Goal: Task Accomplishment & Management: Manage account settings

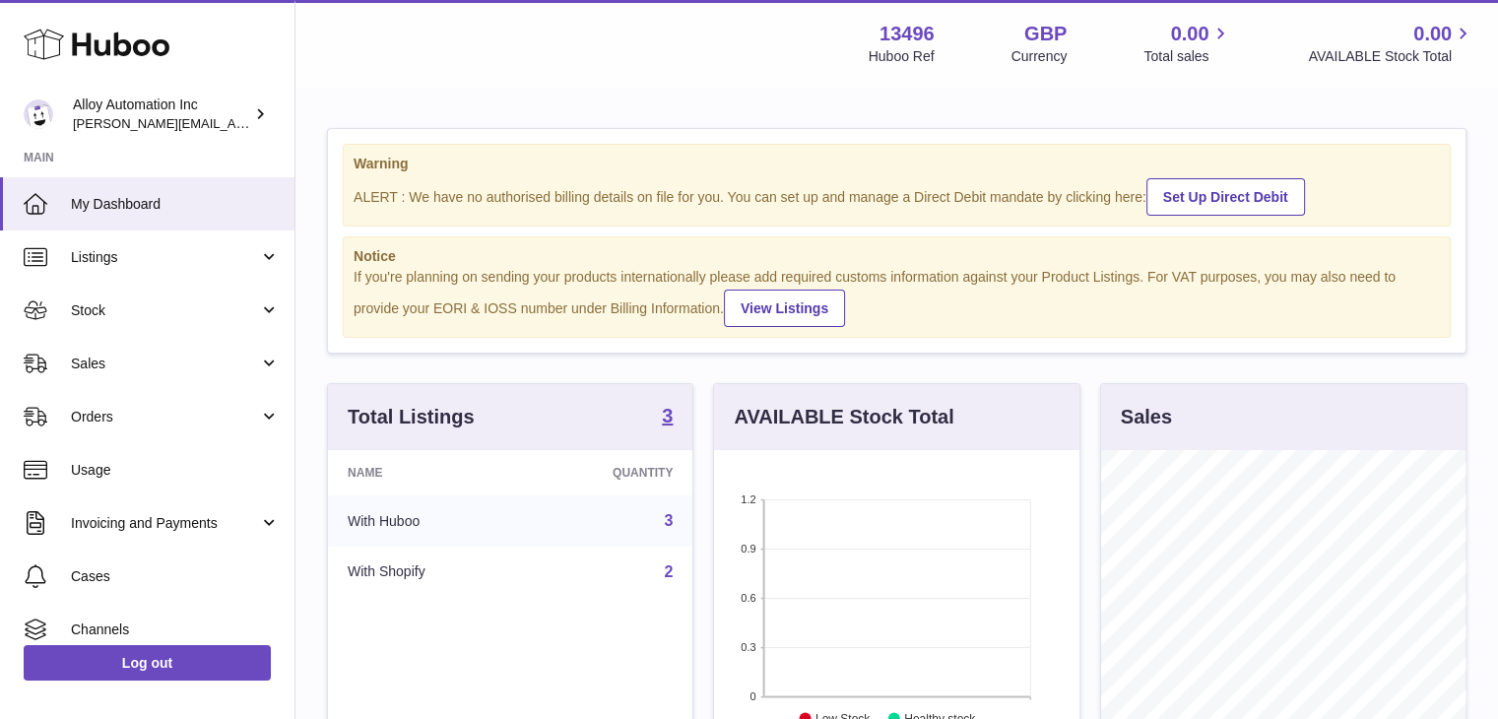
scroll to position [307, 365]
click at [230, 115] on div "Alloy Automation Inc brandon@runalloy.com" at bounding box center [161, 114] width 177 height 37
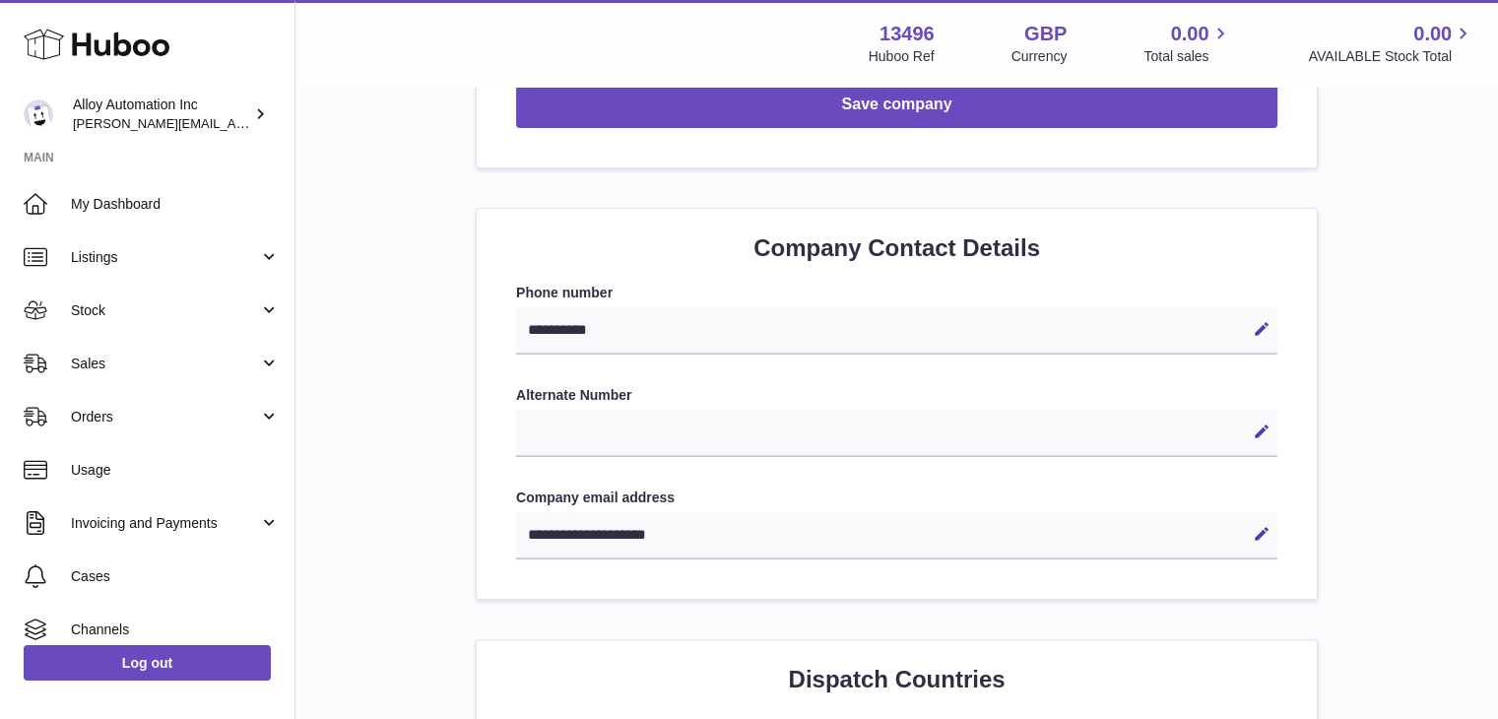
scroll to position [788, 0]
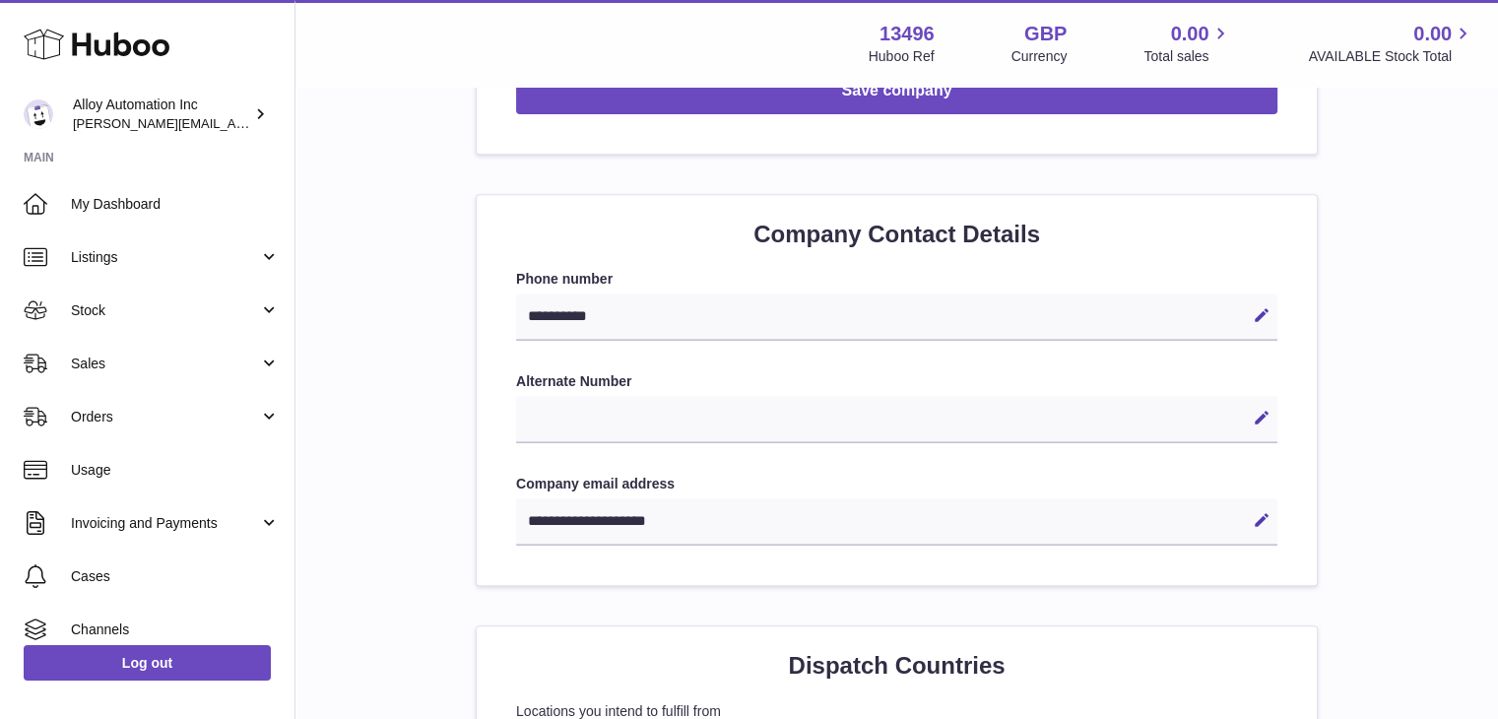
click at [636, 529] on div "**********" at bounding box center [896, 521] width 761 height 47
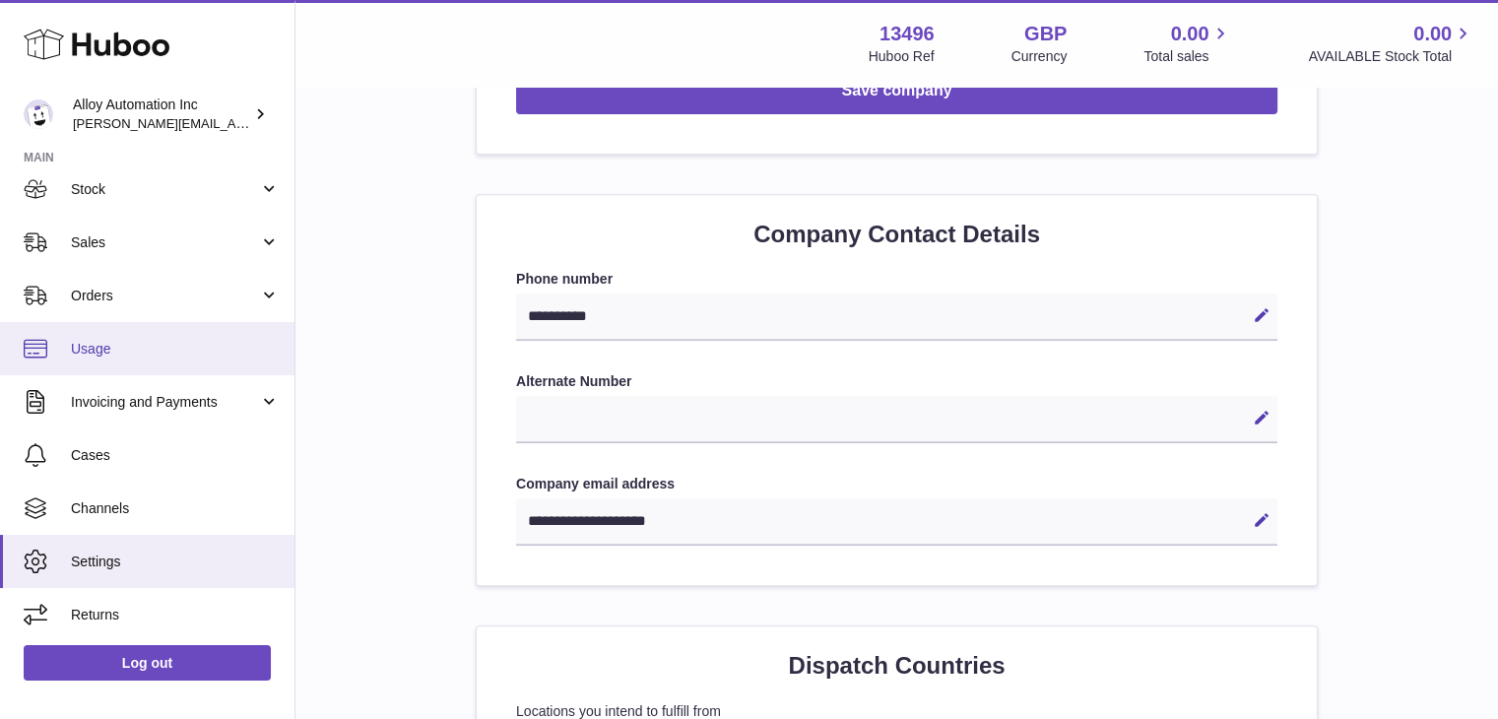
scroll to position [122, 0]
click at [1264, 517] on icon at bounding box center [1262, 520] width 18 height 18
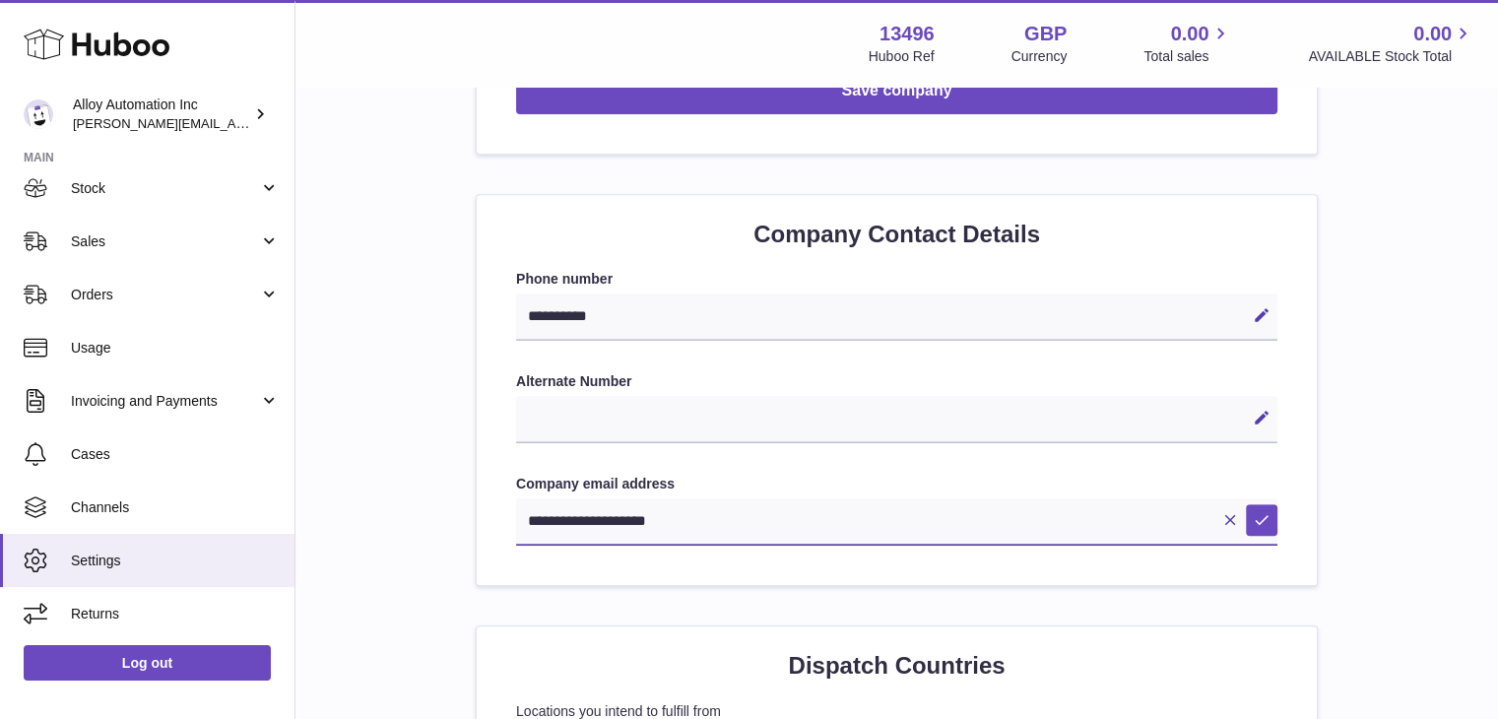
paste input "**********"
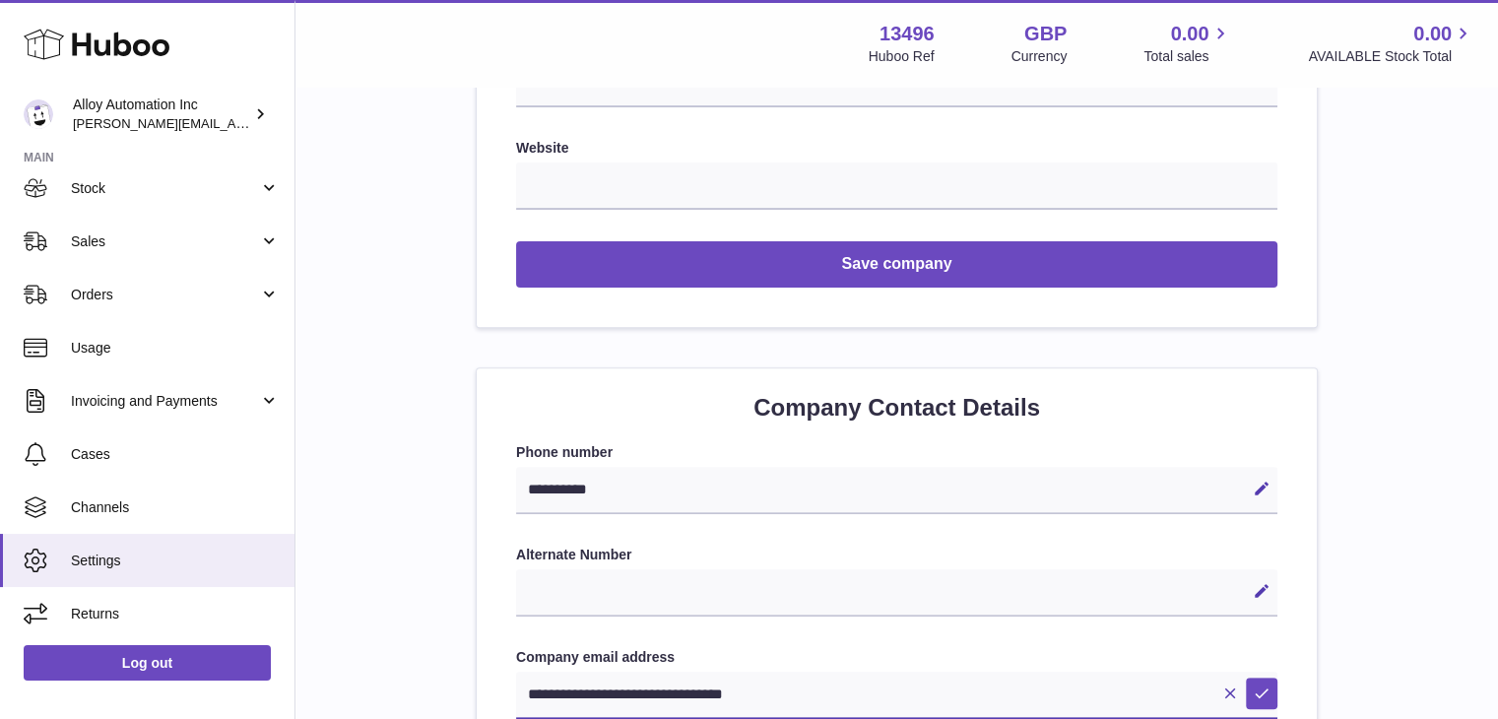
scroll to position [473, 0]
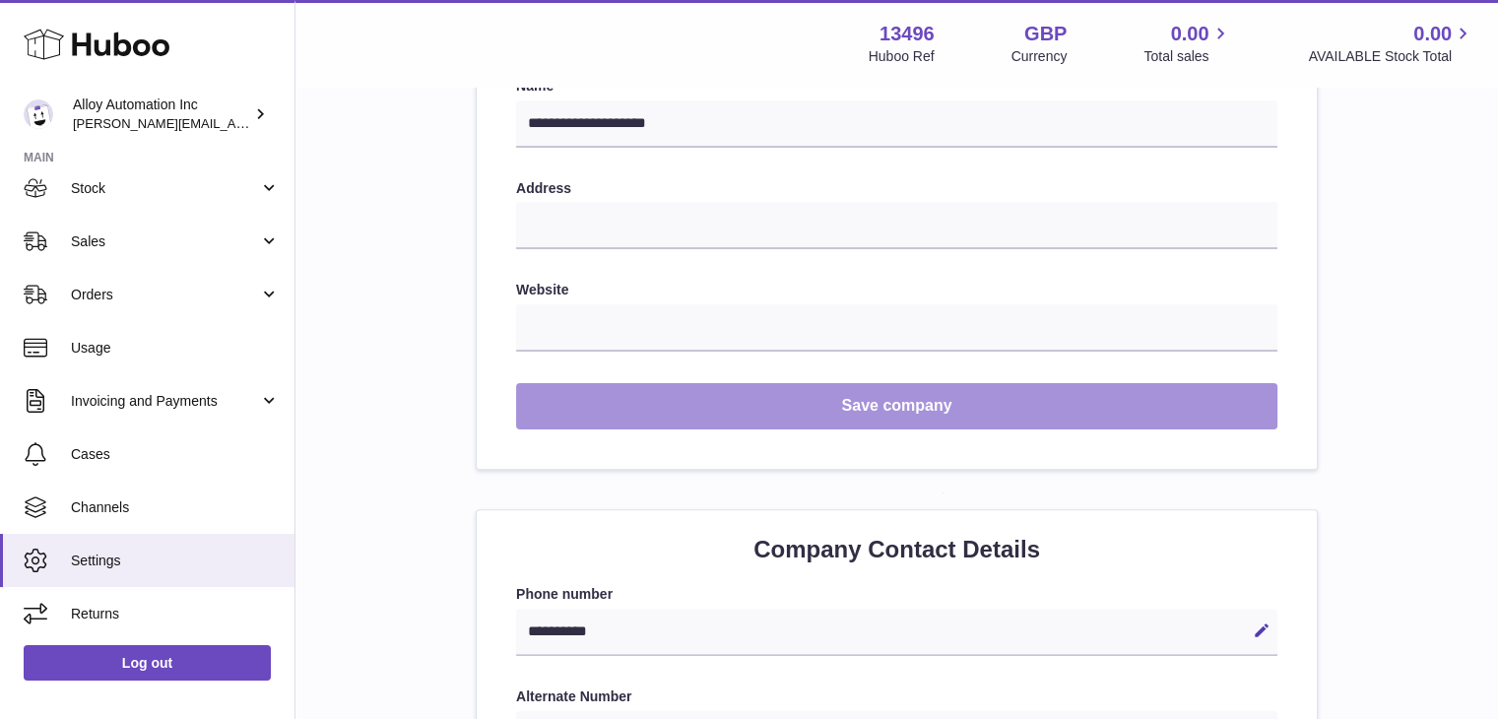
type input "**********"
click at [930, 415] on button "Save company" at bounding box center [896, 406] width 761 height 46
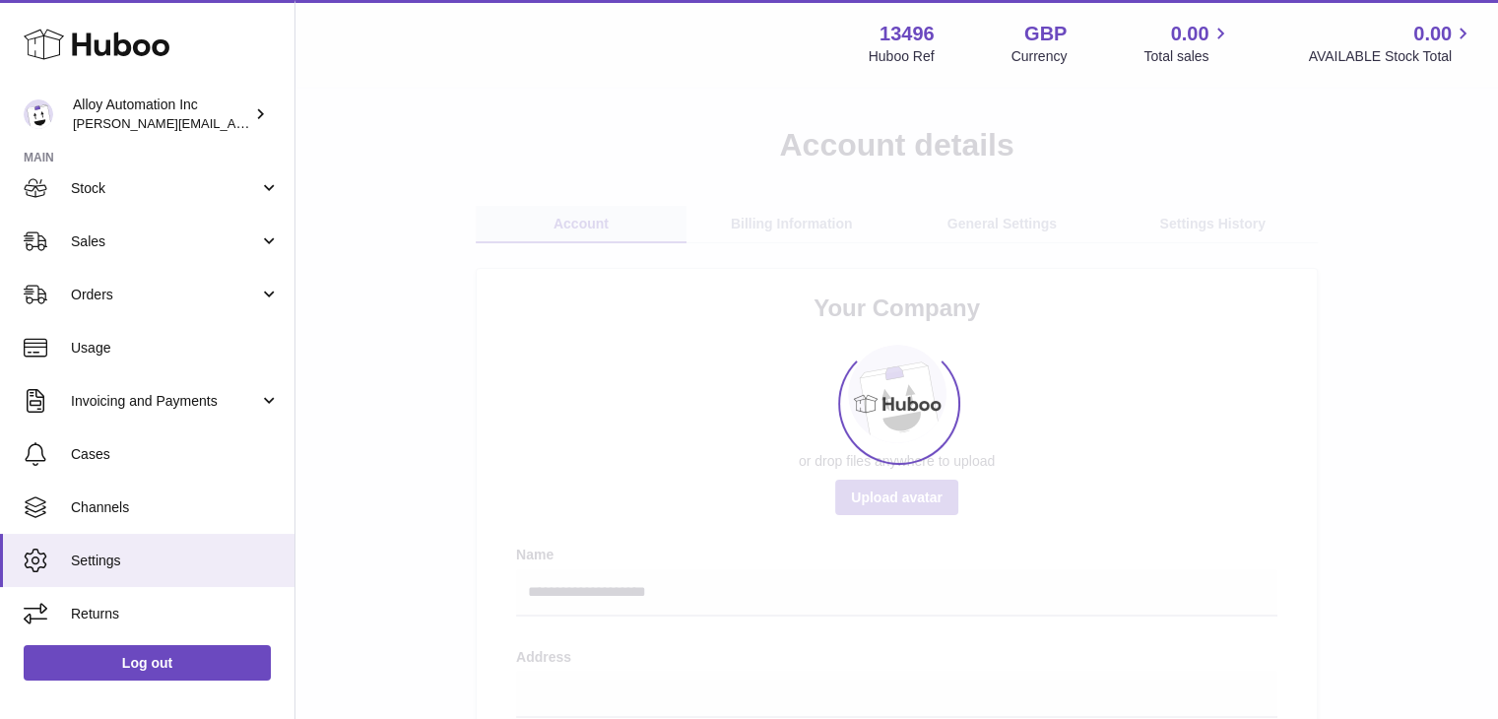
scroll to position [0, 0]
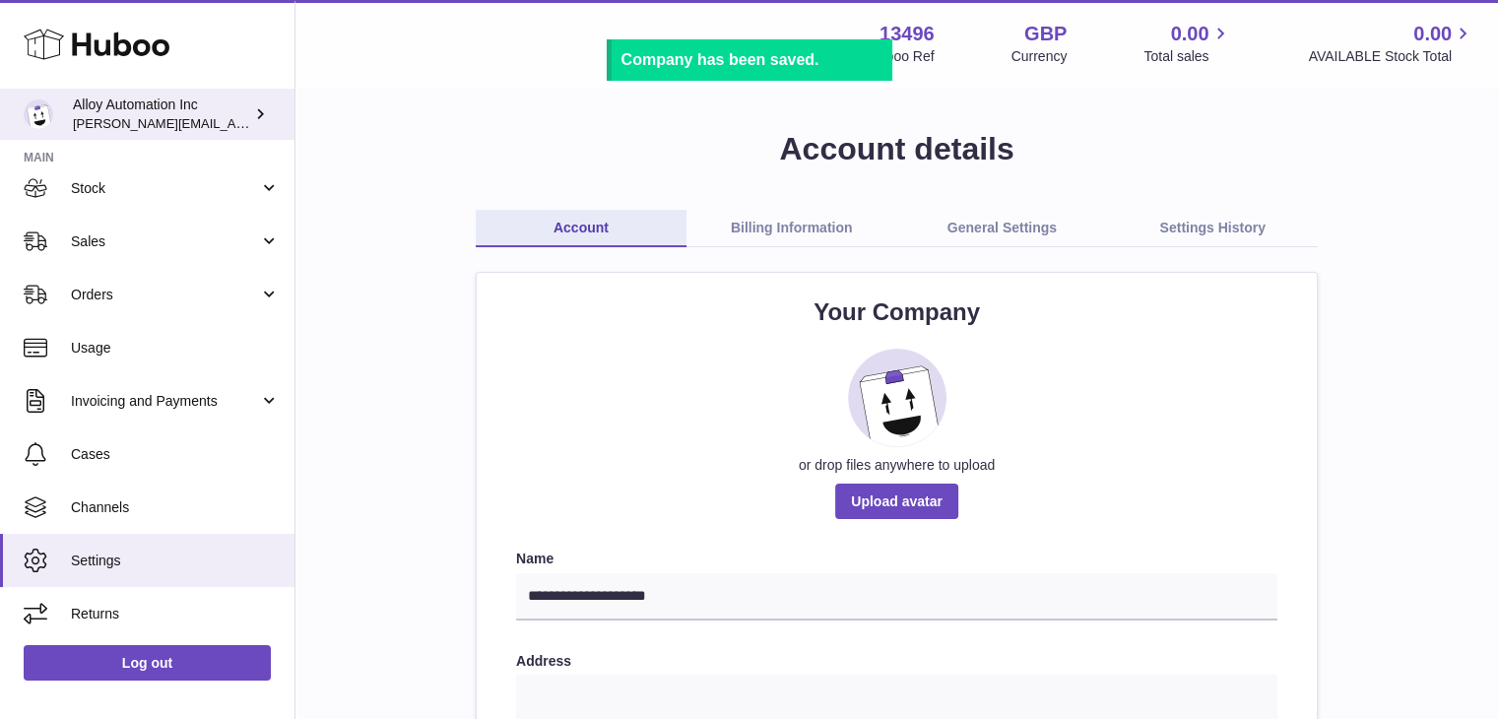
click at [142, 110] on div "Alloy Automation Inc [PERSON_NAME][EMAIL_ADDRESS][DOMAIN_NAME]" at bounding box center [161, 114] width 177 height 37
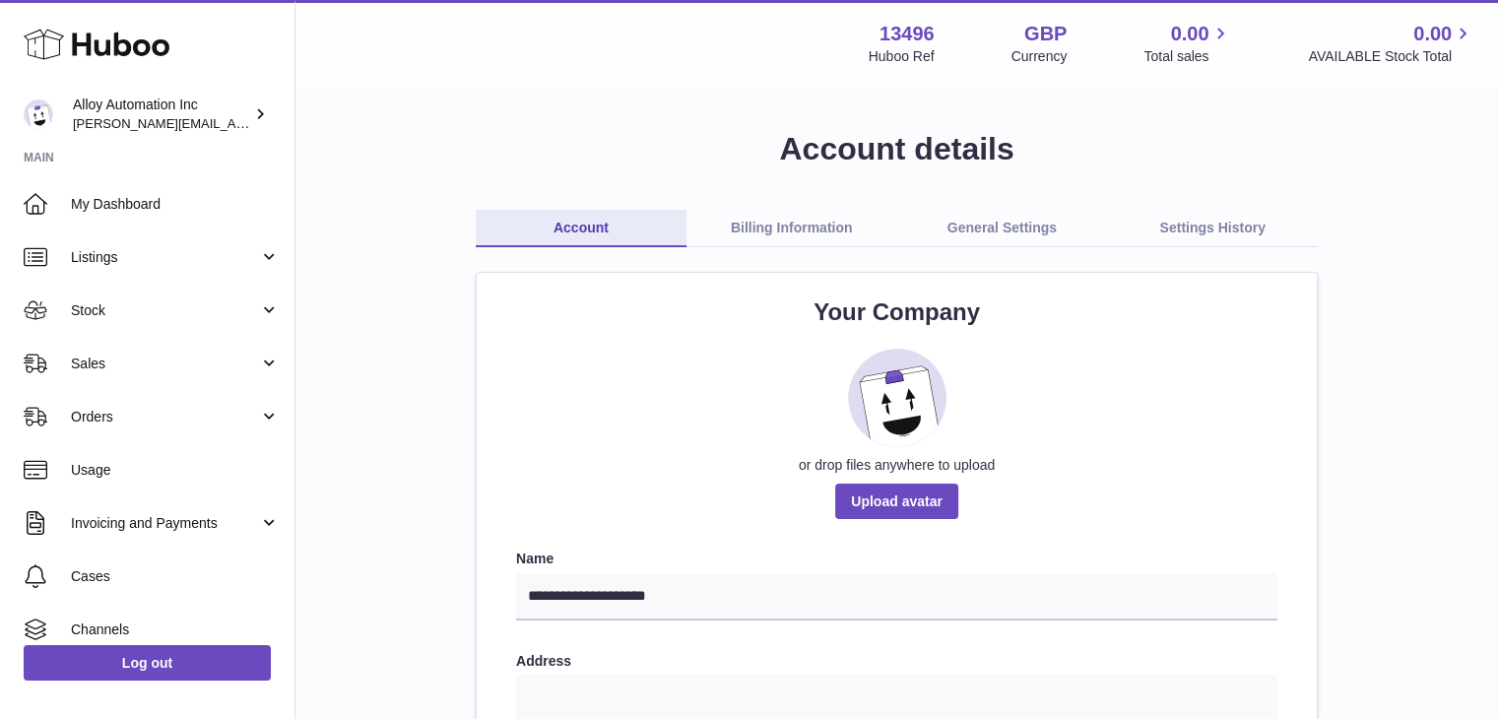
click at [997, 234] on link "General Settings" at bounding box center [1002, 228] width 211 height 37
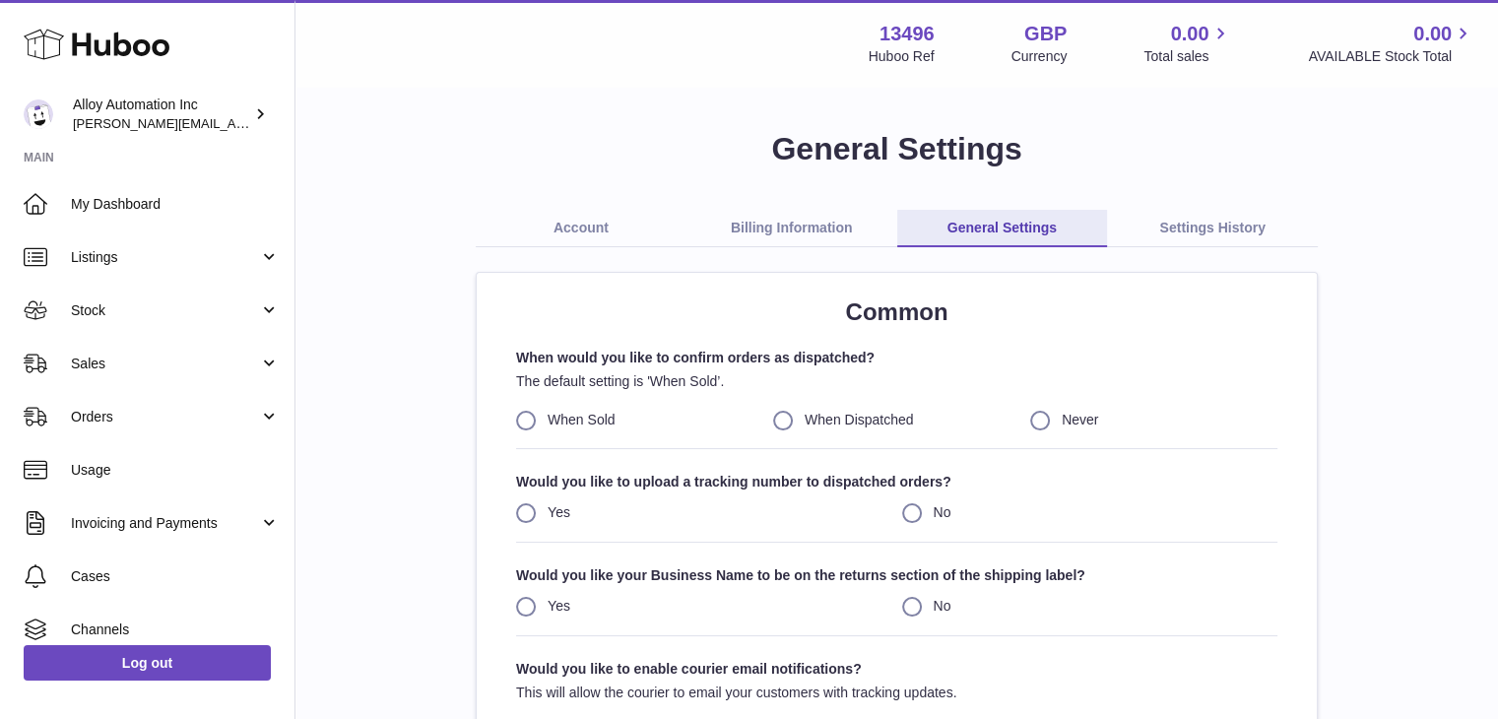
click at [567, 225] on link "Account" at bounding box center [581, 228] width 211 height 37
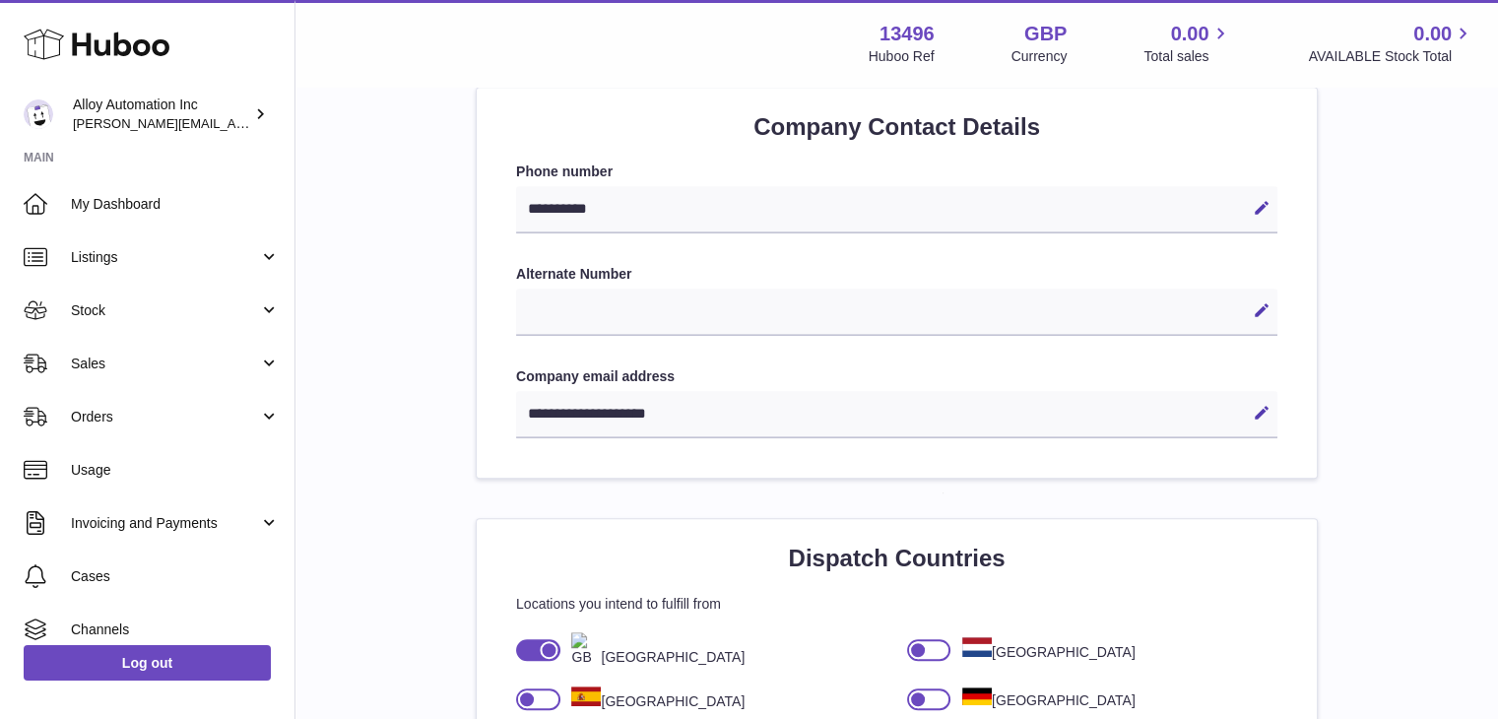
scroll to position [886, 0]
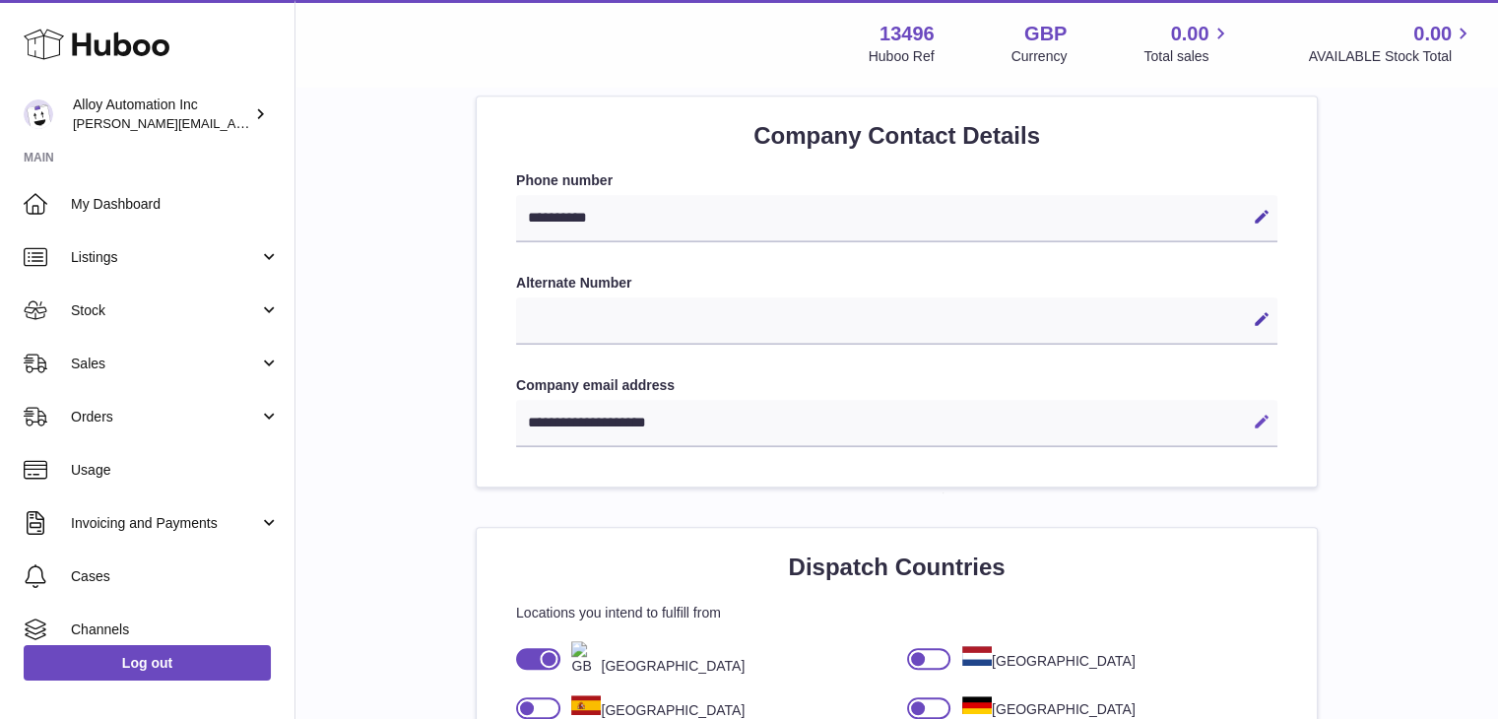
click at [1258, 417] on icon at bounding box center [1262, 422] width 18 height 18
paste input "**********"
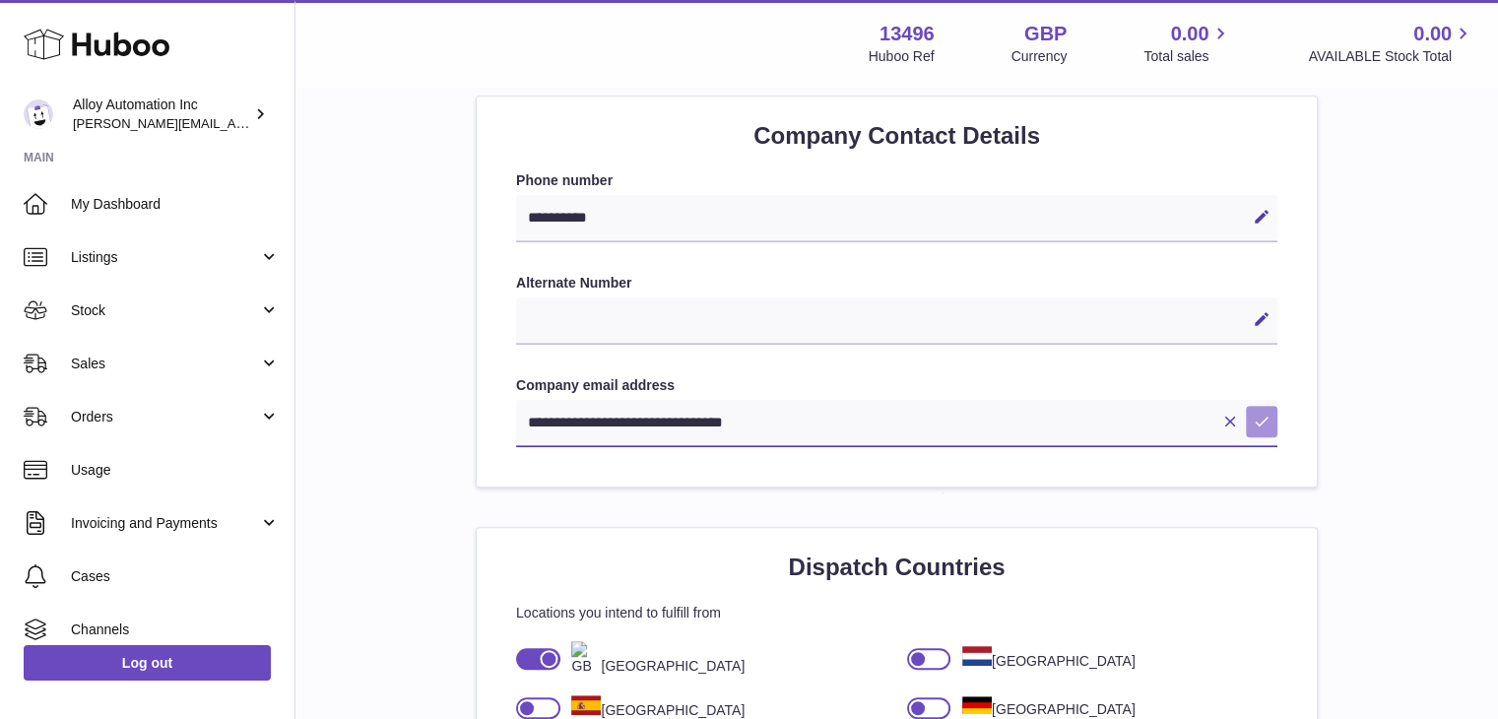
type input "**********"
click at [1261, 422] on icon at bounding box center [1262, 422] width 18 height 18
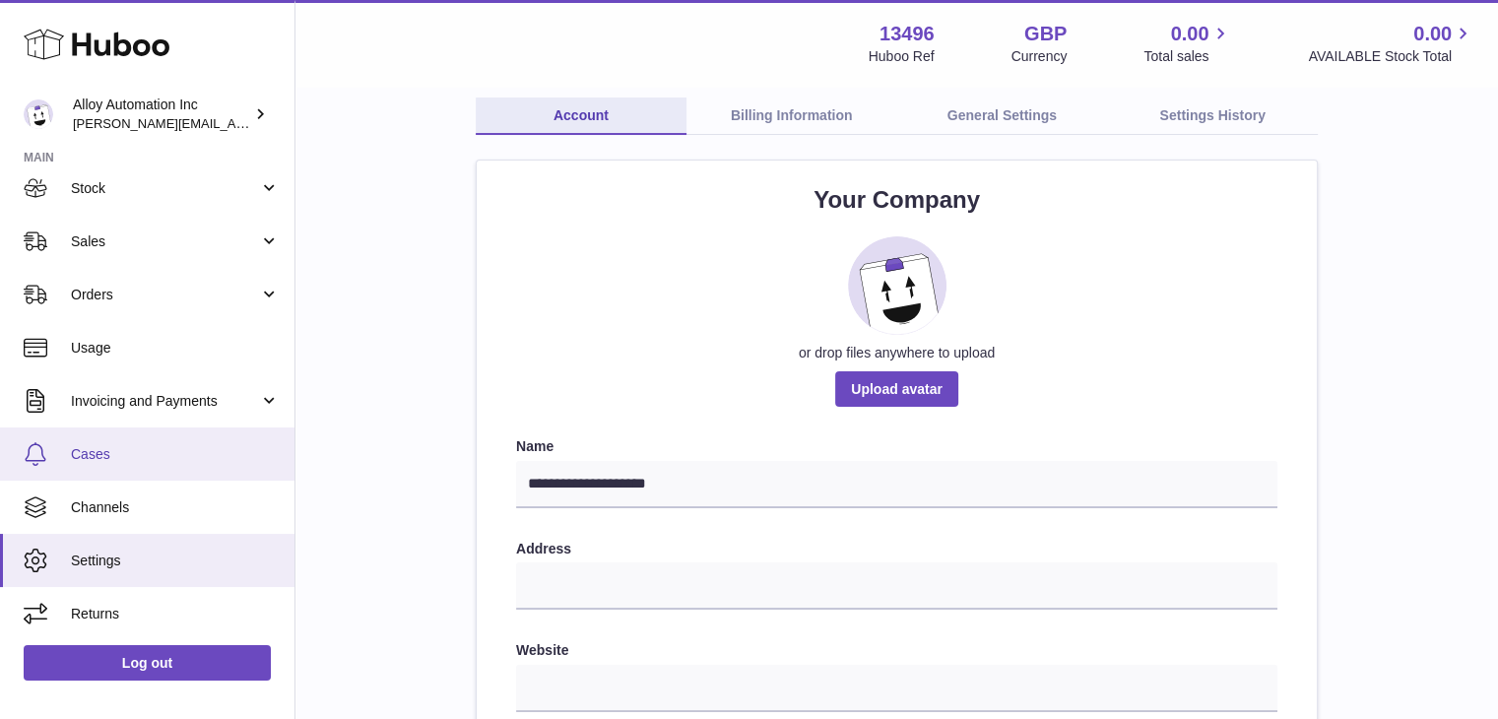
scroll to position [197, 0]
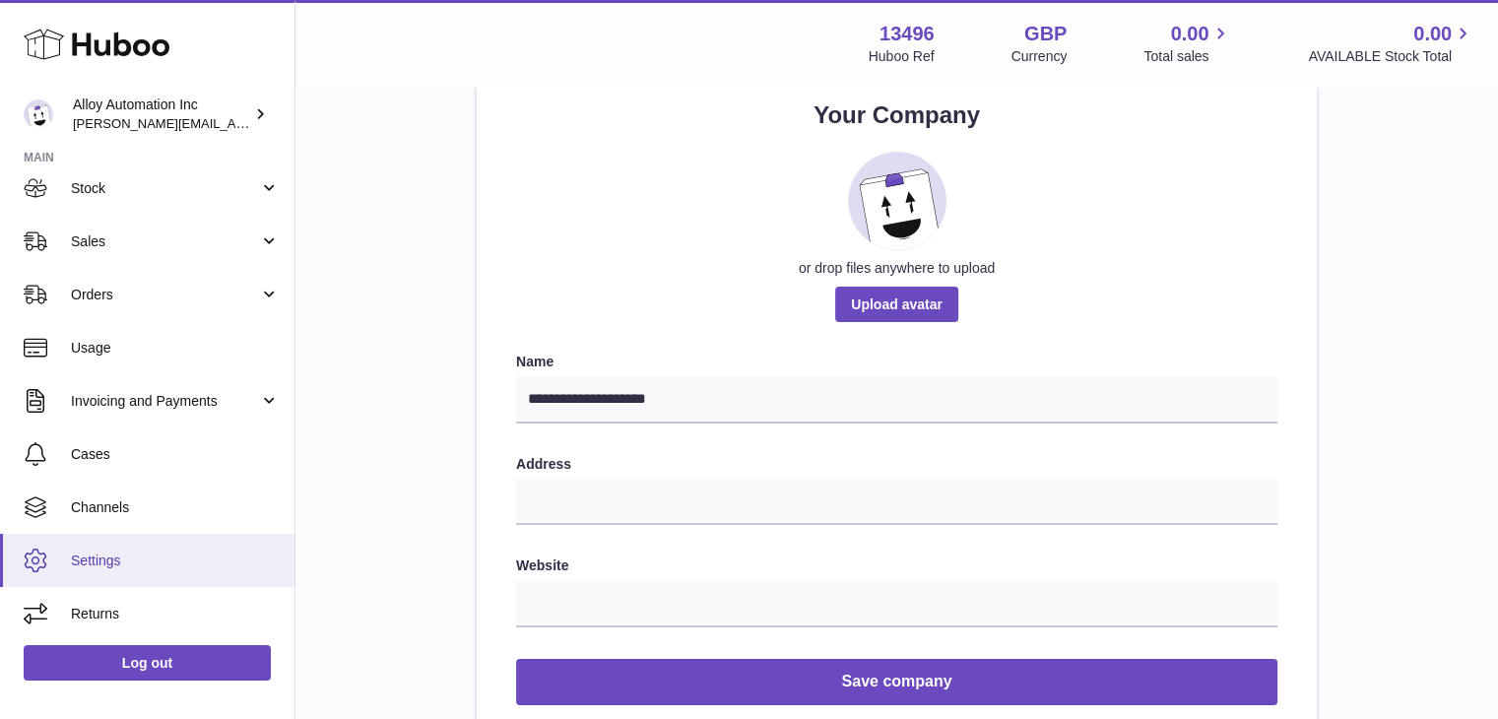
click at [100, 560] on span "Settings" at bounding box center [175, 561] width 209 height 19
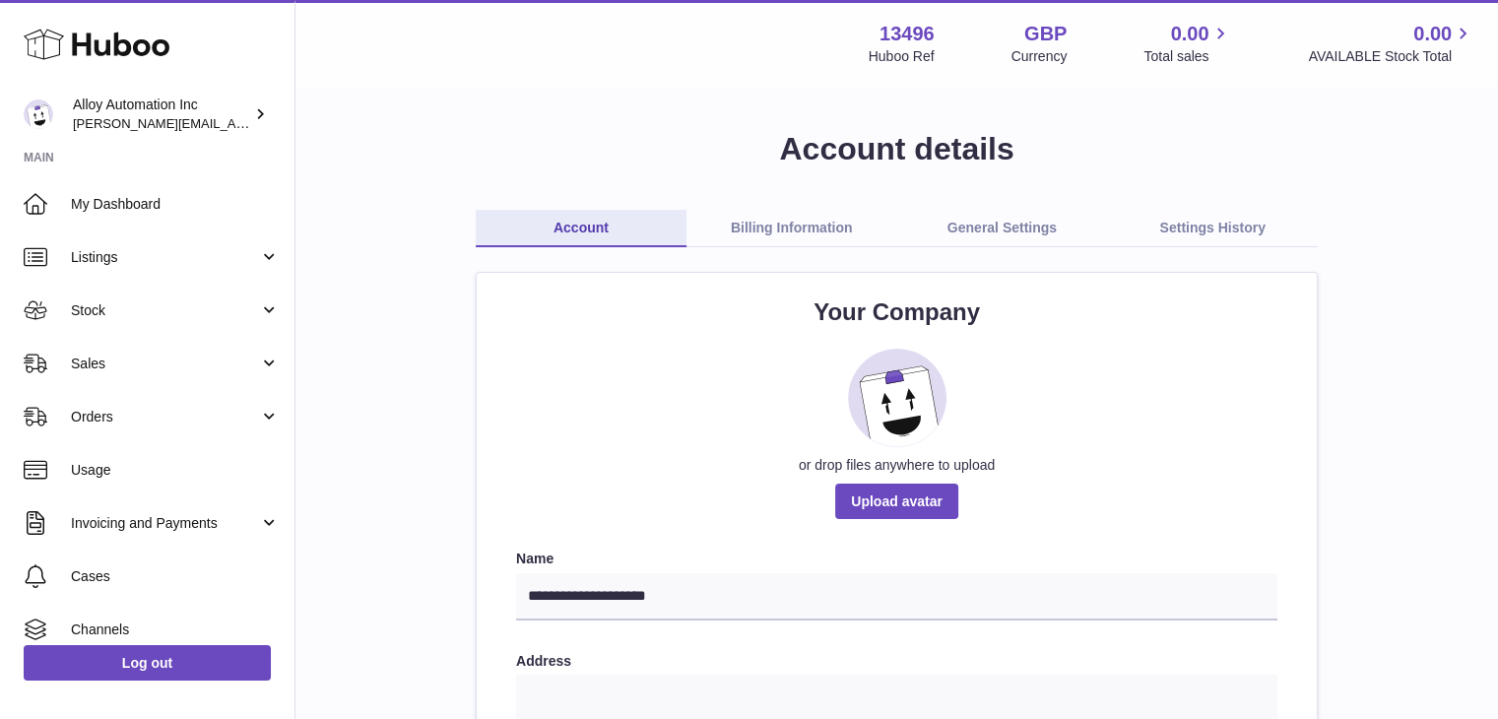
click at [138, 686] on div "Log out" at bounding box center [147, 675] width 294 height 70
click at [150, 663] on link "Log out" at bounding box center [147, 662] width 247 height 35
click at [201, 131] on div "Alloy Automation Inc [PERSON_NAME][EMAIL_ADDRESS][DOMAIN_NAME]" at bounding box center [161, 114] width 177 height 37
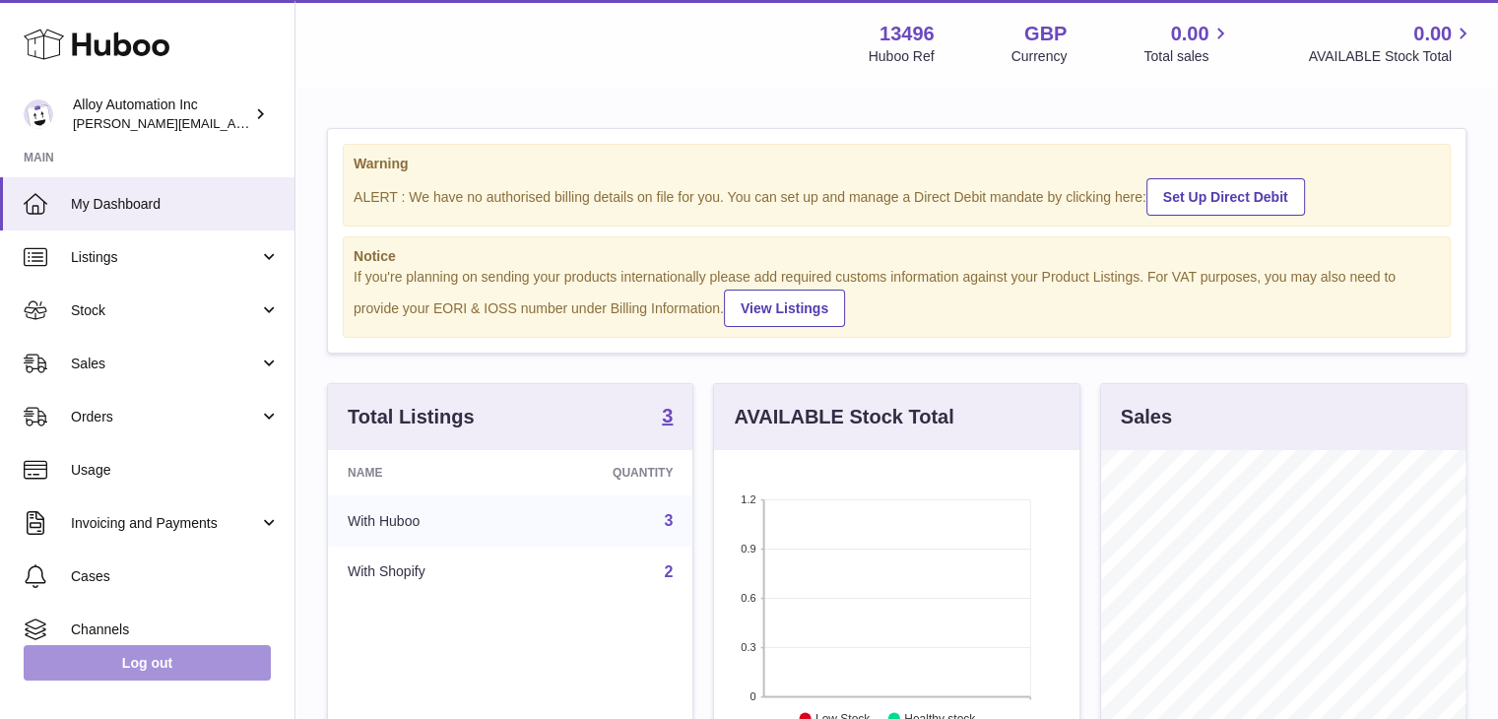
click at [180, 667] on link "Log out" at bounding box center [147, 662] width 247 height 35
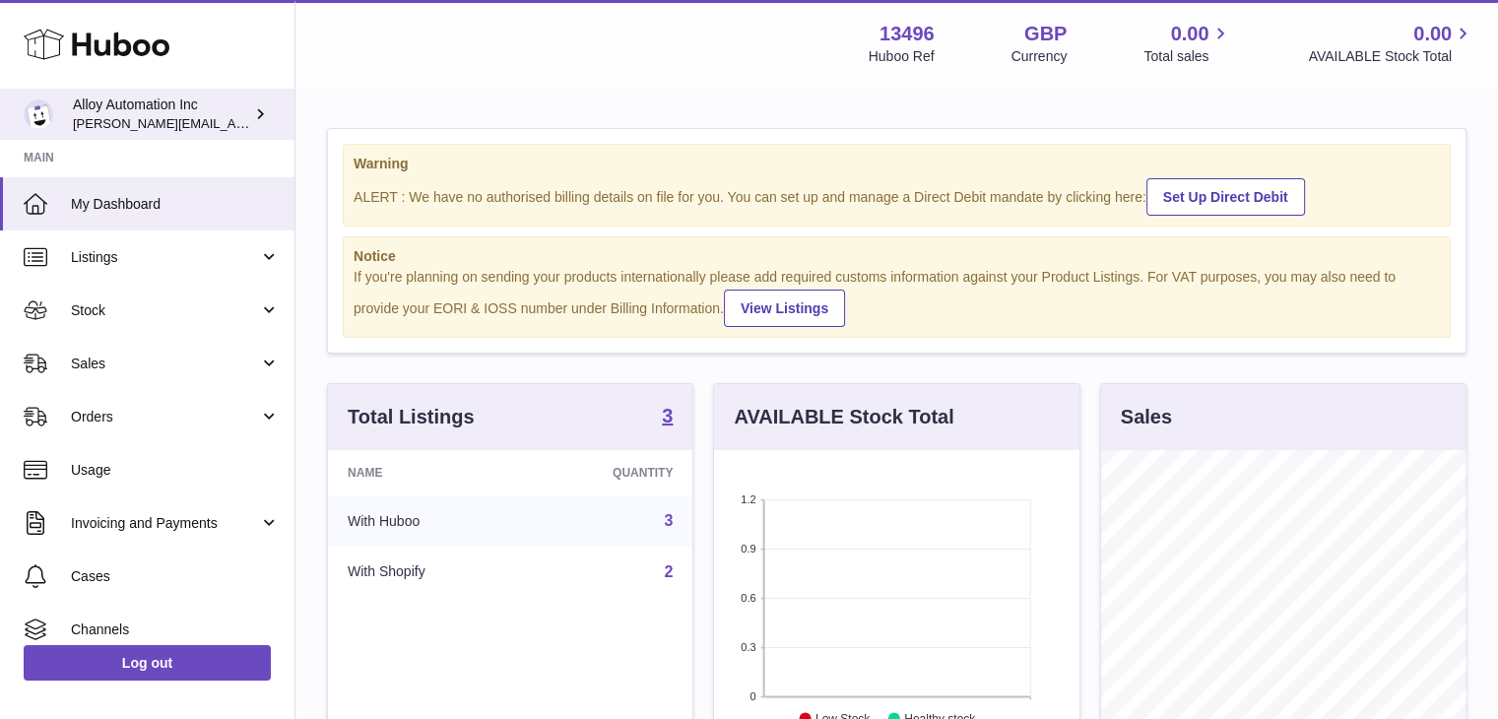
click at [209, 119] on div "Alloy Automation Inc brandon@runalloy.com" at bounding box center [161, 114] width 177 height 37
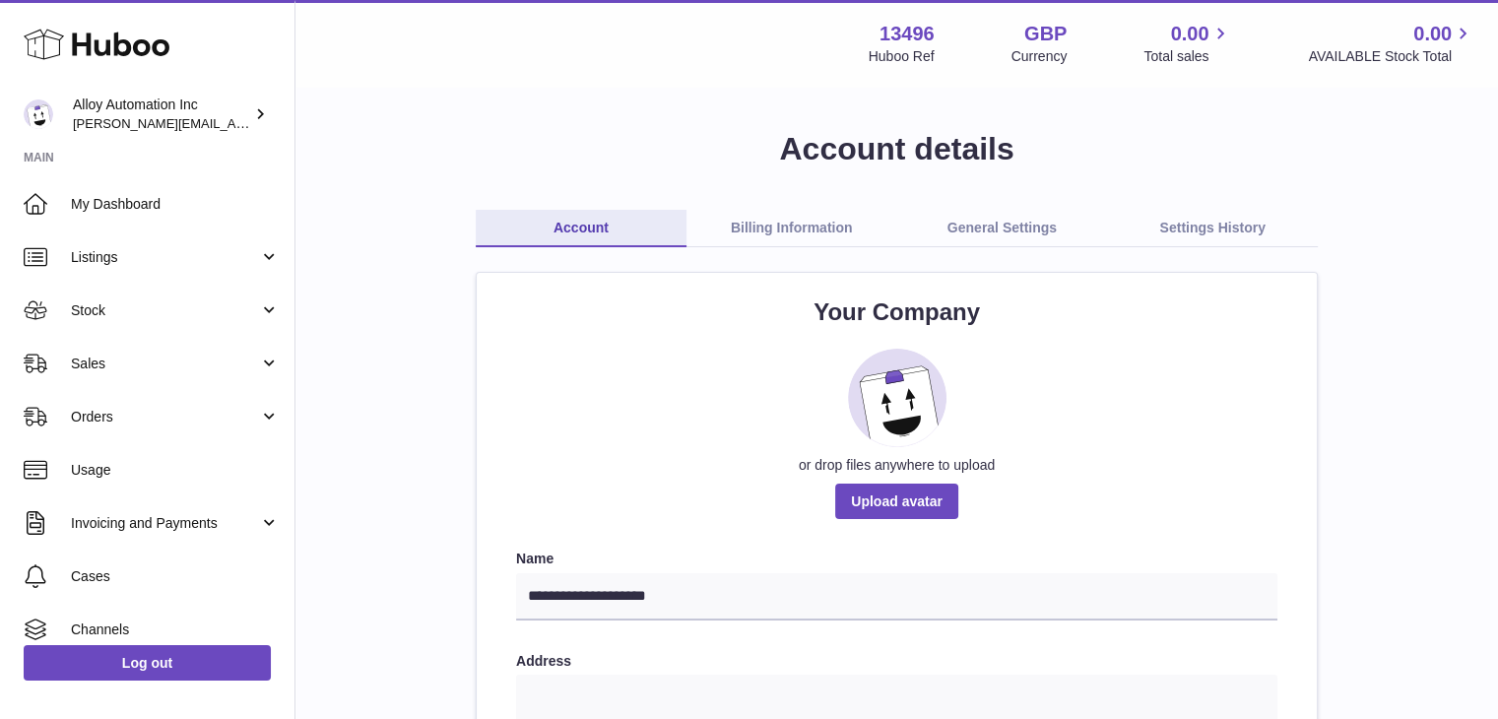
click at [837, 225] on link "Billing Information" at bounding box center [791, 228] width 211 height 37
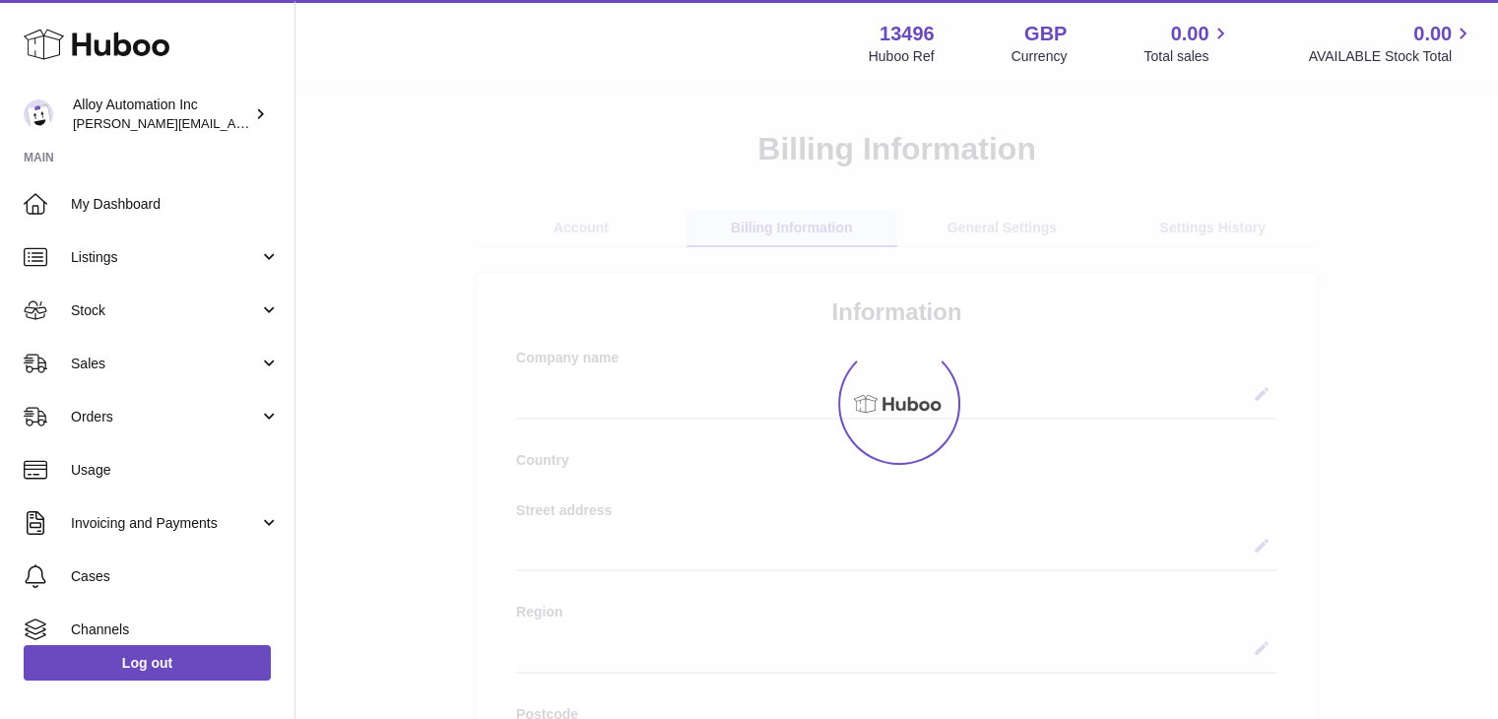
select select
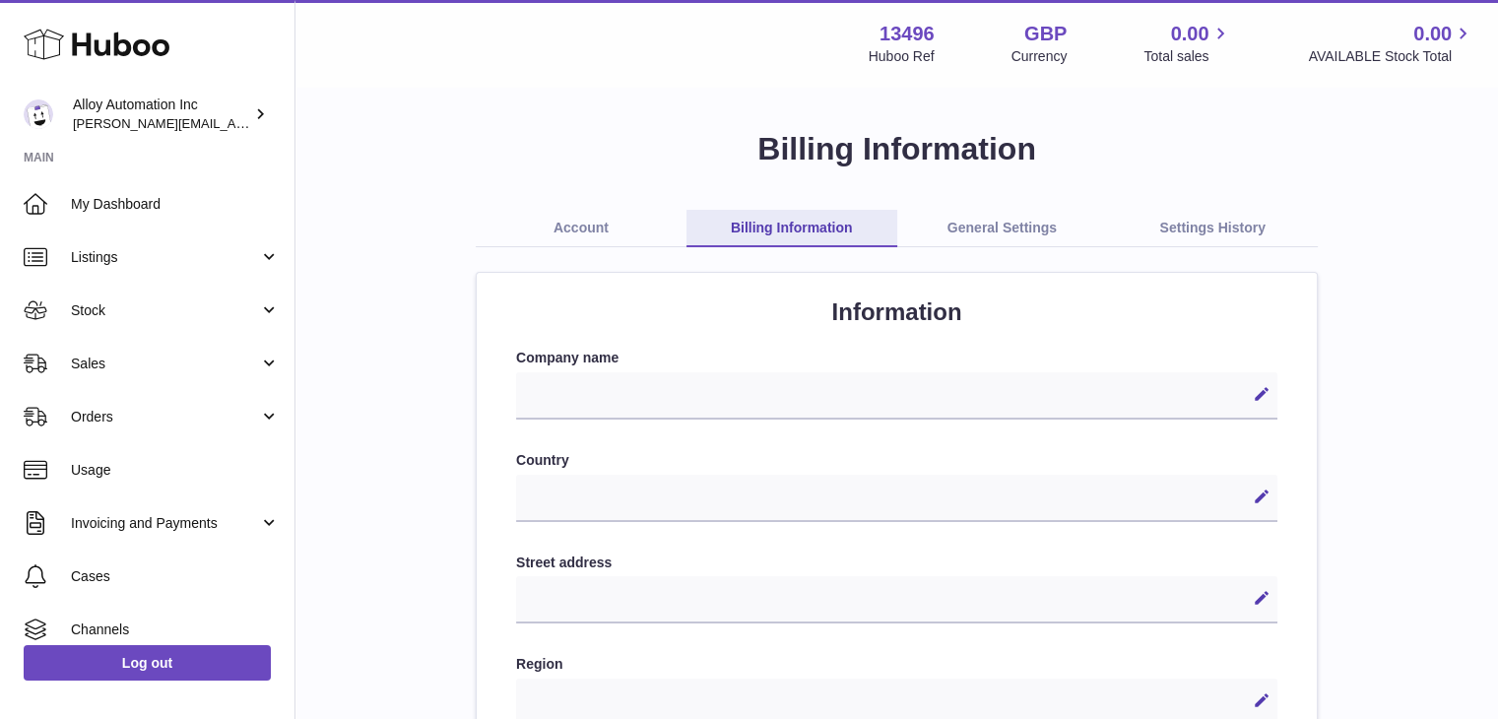
click at [1005, 240] on link "General Settings" at bounding box center [1002, 228] width 211 height 37
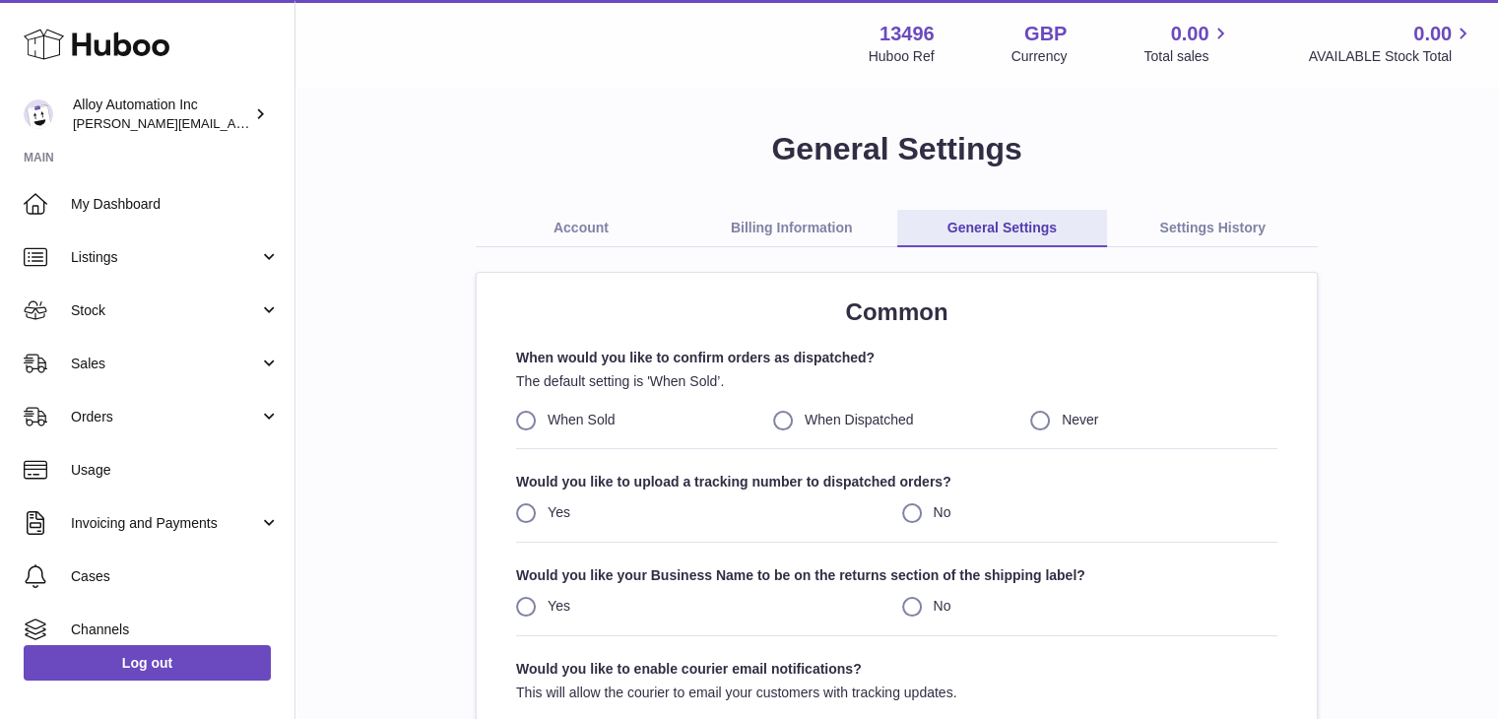
click at [1225, 242] on link "Settings History" at bounding box center [1212, 228] width 211 height 37
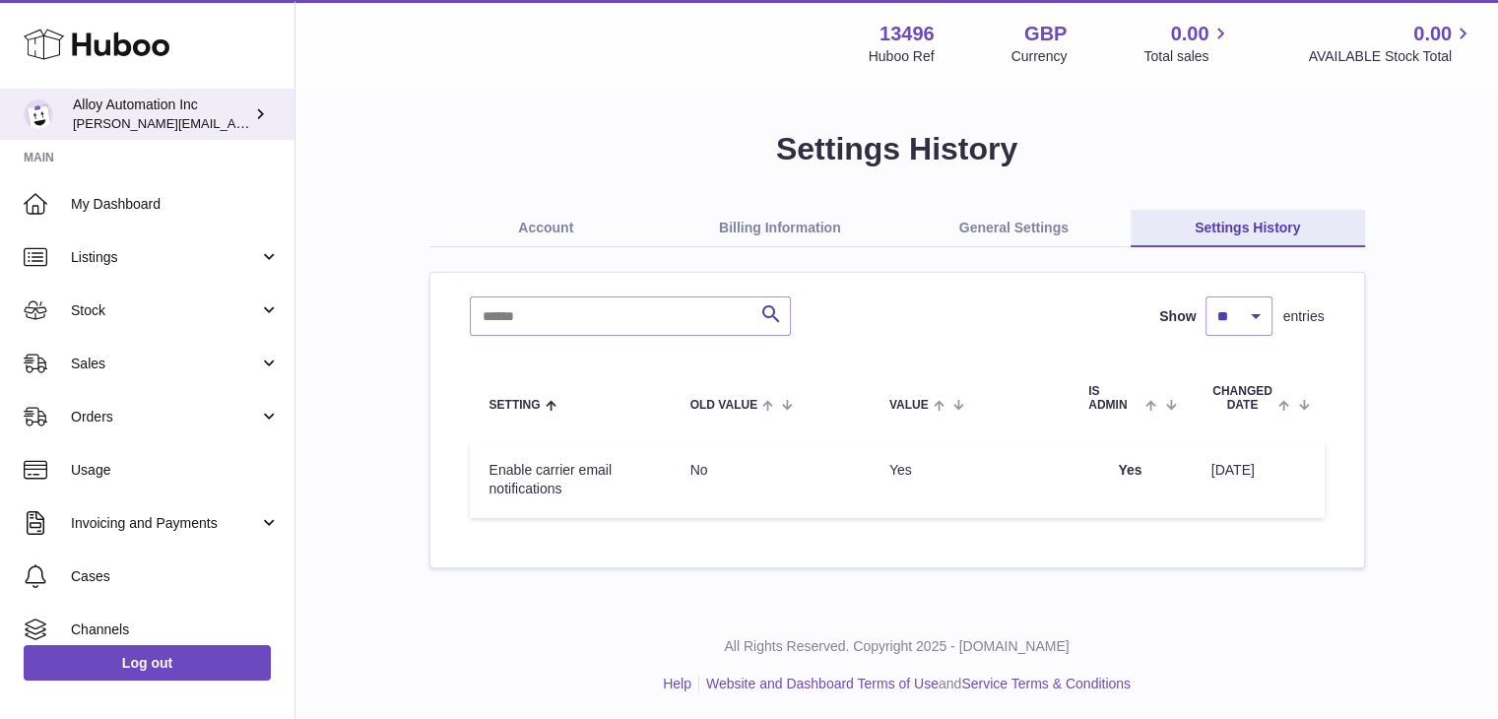
click at [59, 115] on picture at bounding box center [43, 114] width 39 height 30
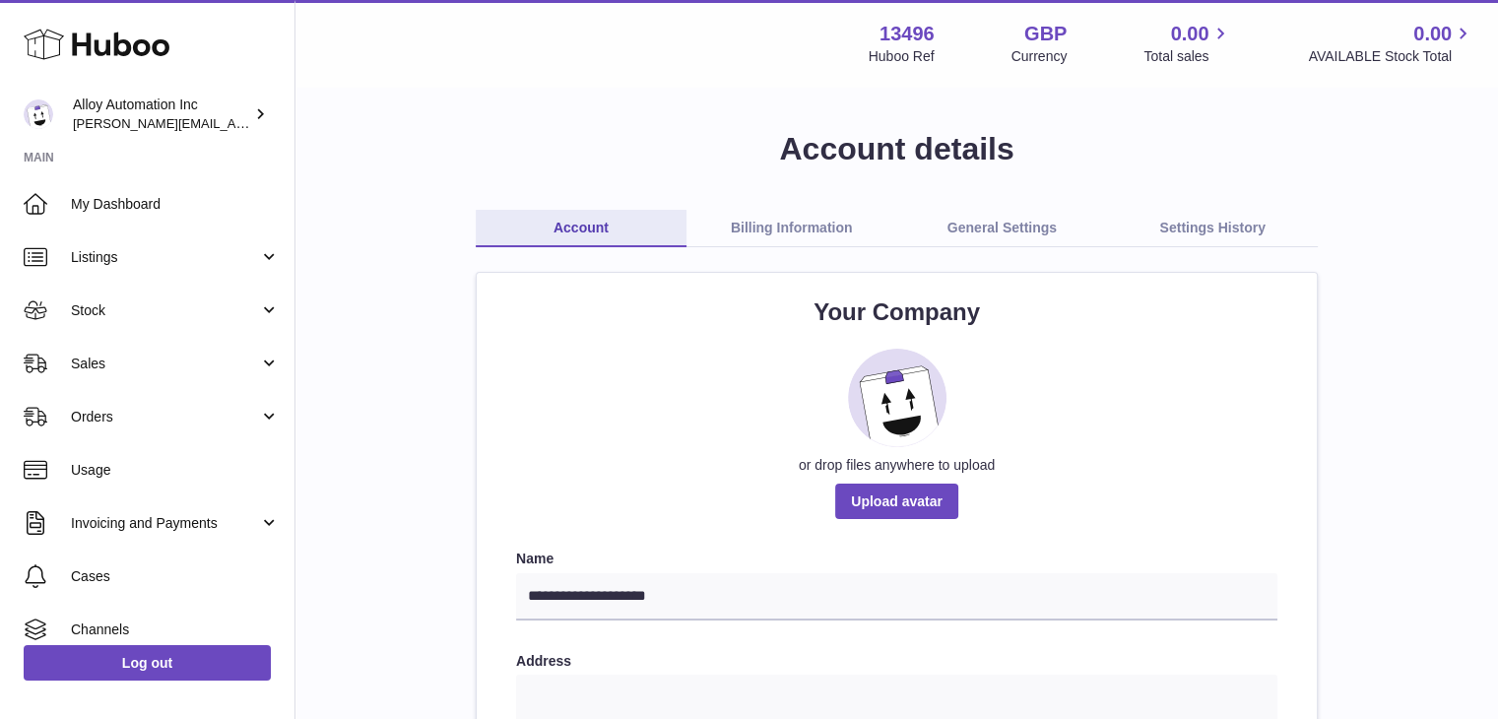
click at [1234, 231] on link "Settings History" at bounding box center [1212, 228] width 211 height 37
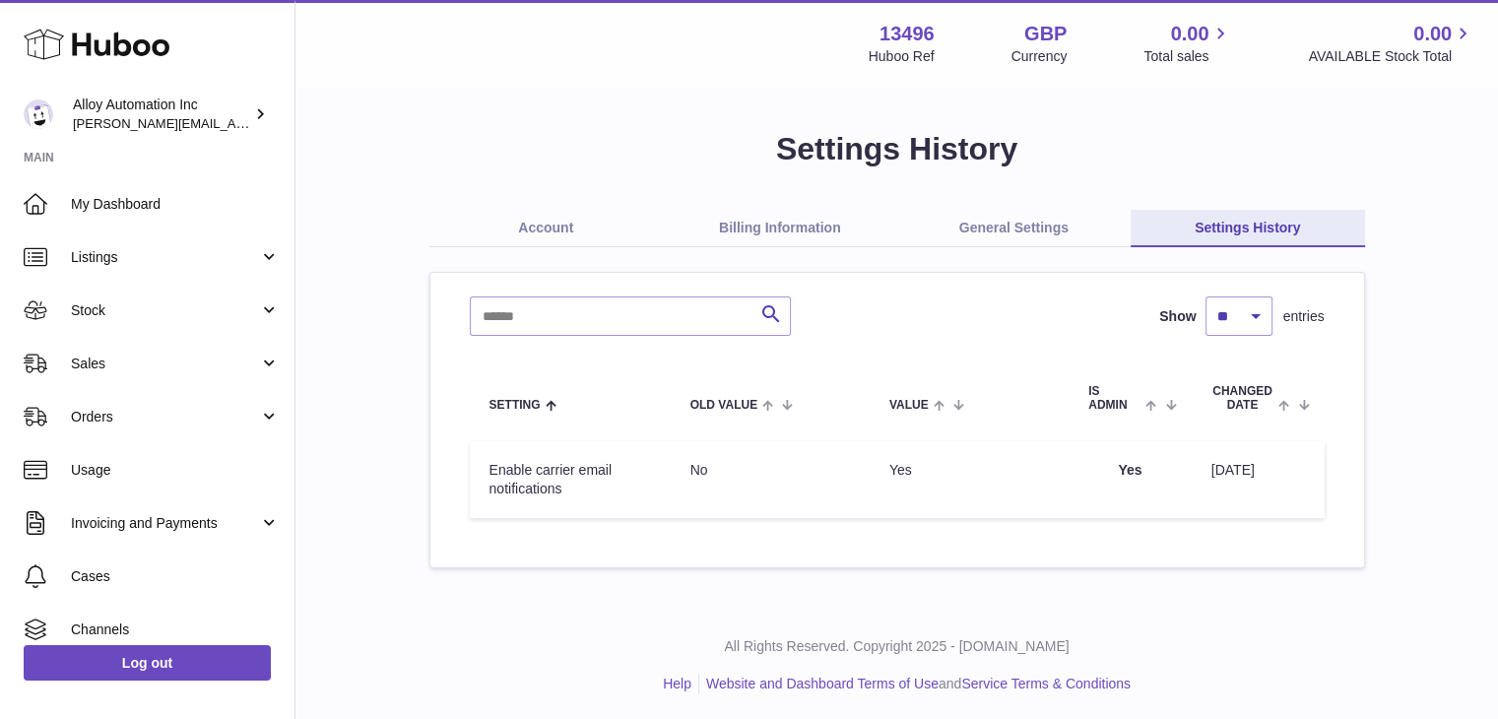
click at [796, 215] on link "Billing Information" at bounding box center [780, 228] width 234 height 37
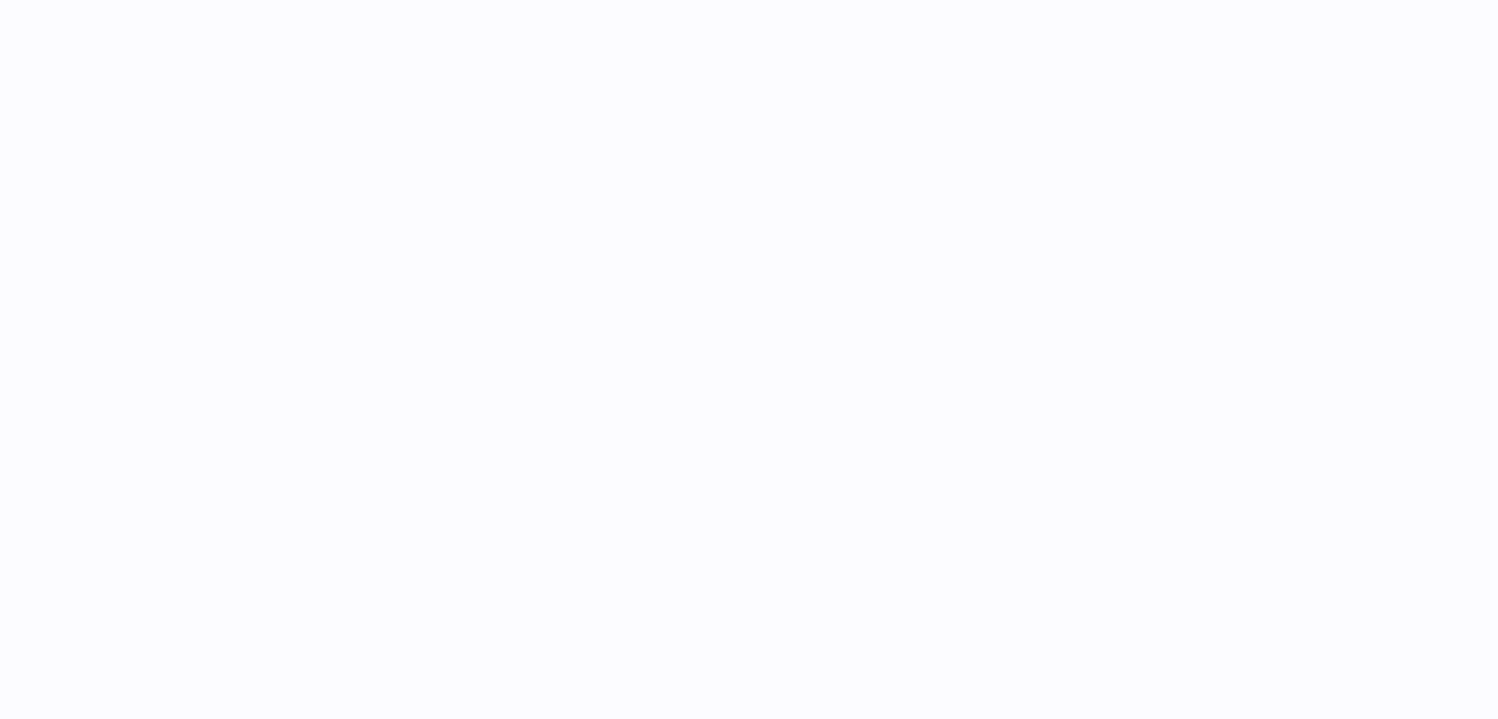
select select
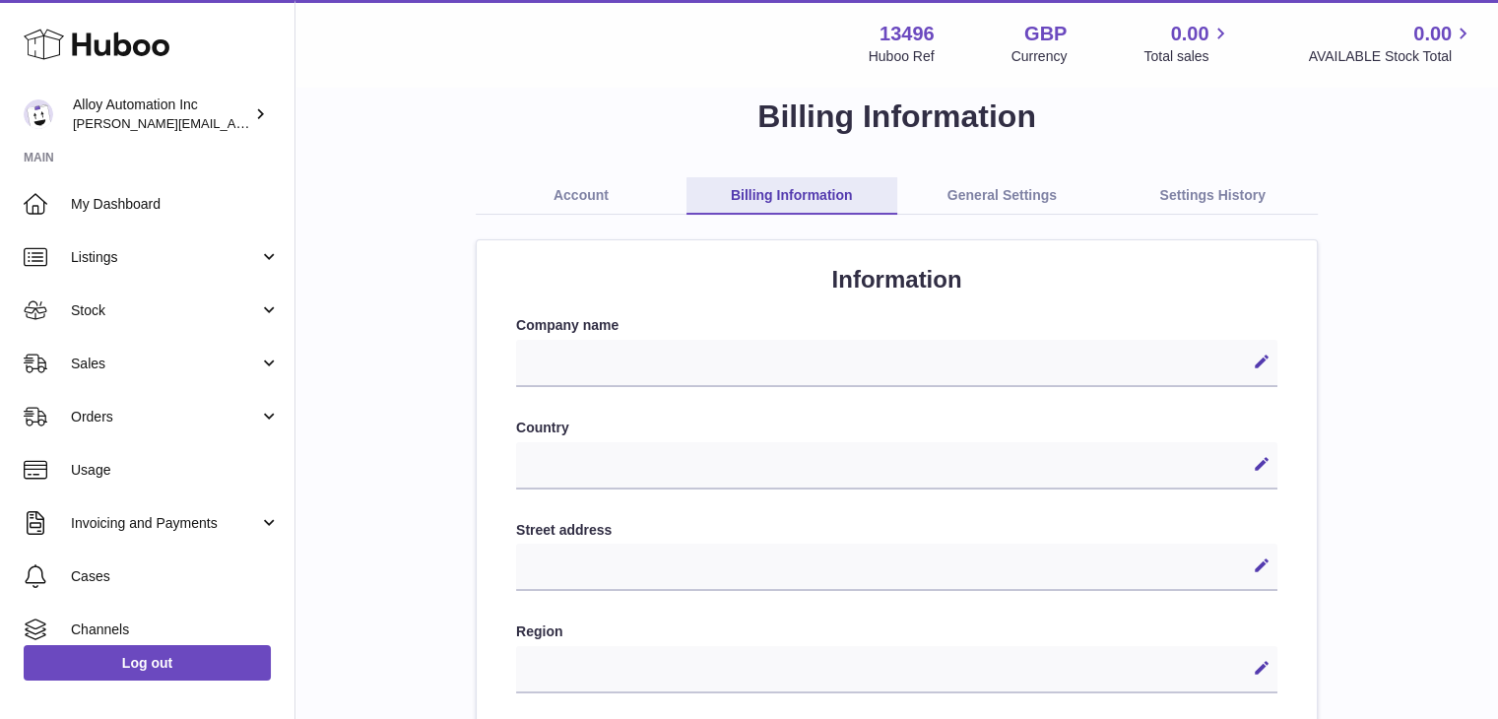
scroll to position [24, 0]
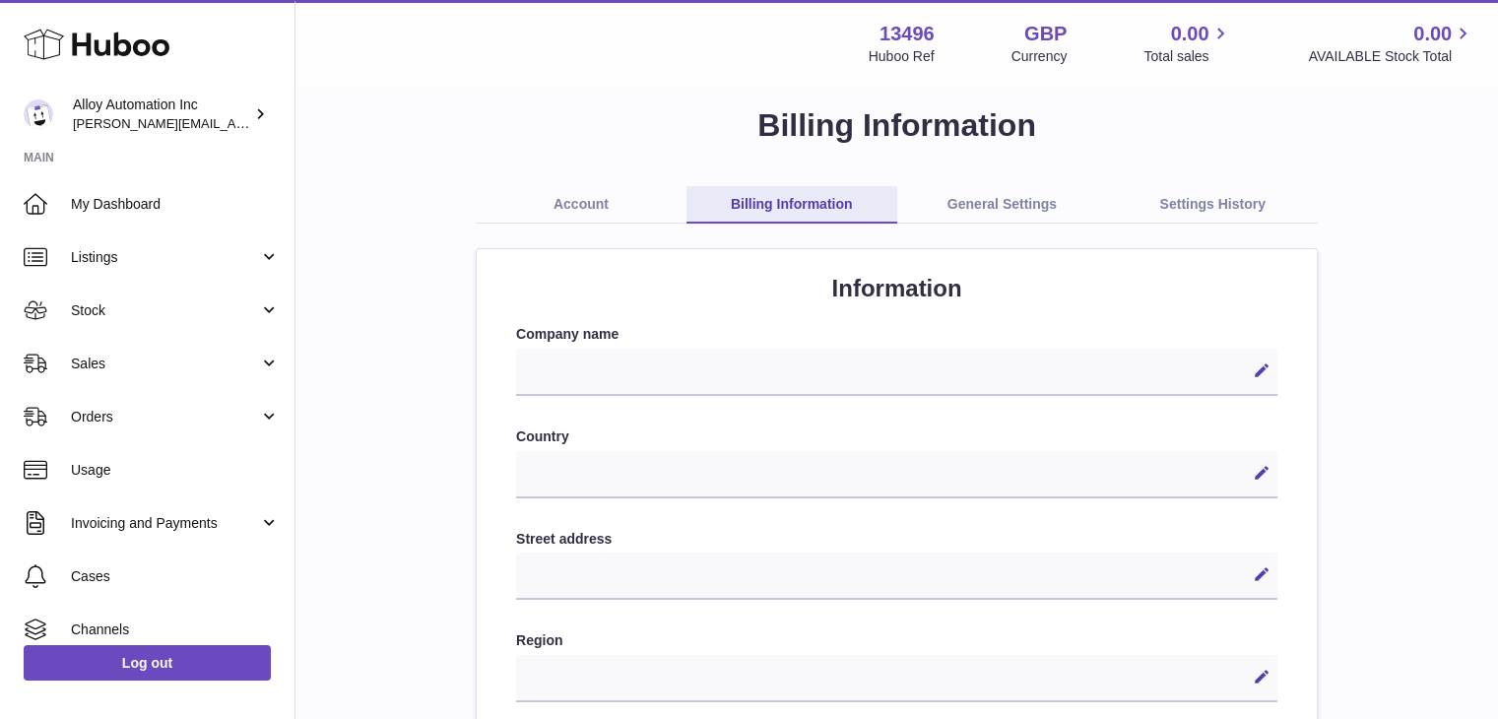
click at [579, 190] on link "Account" at bounding box center [581, 204] width 211 height 37
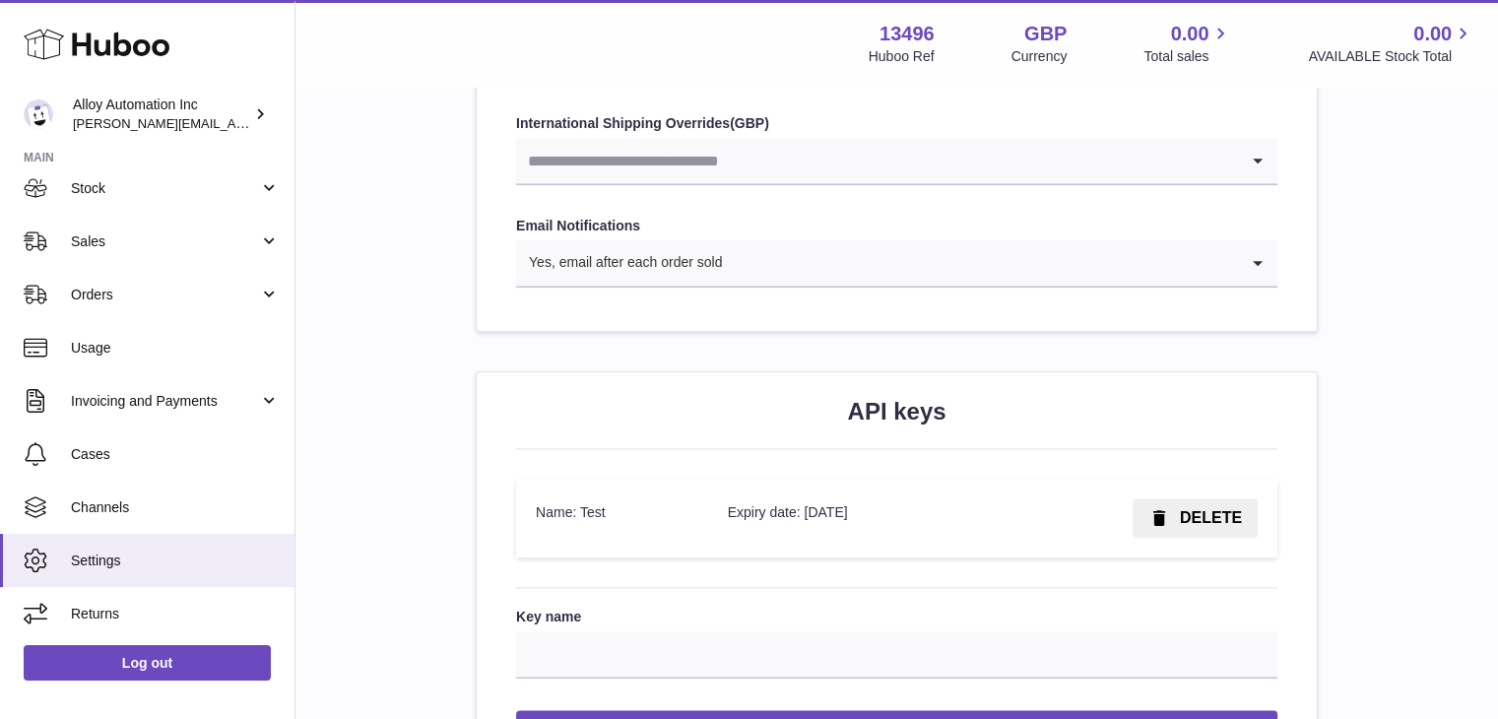
scroll to position [2344, 0]
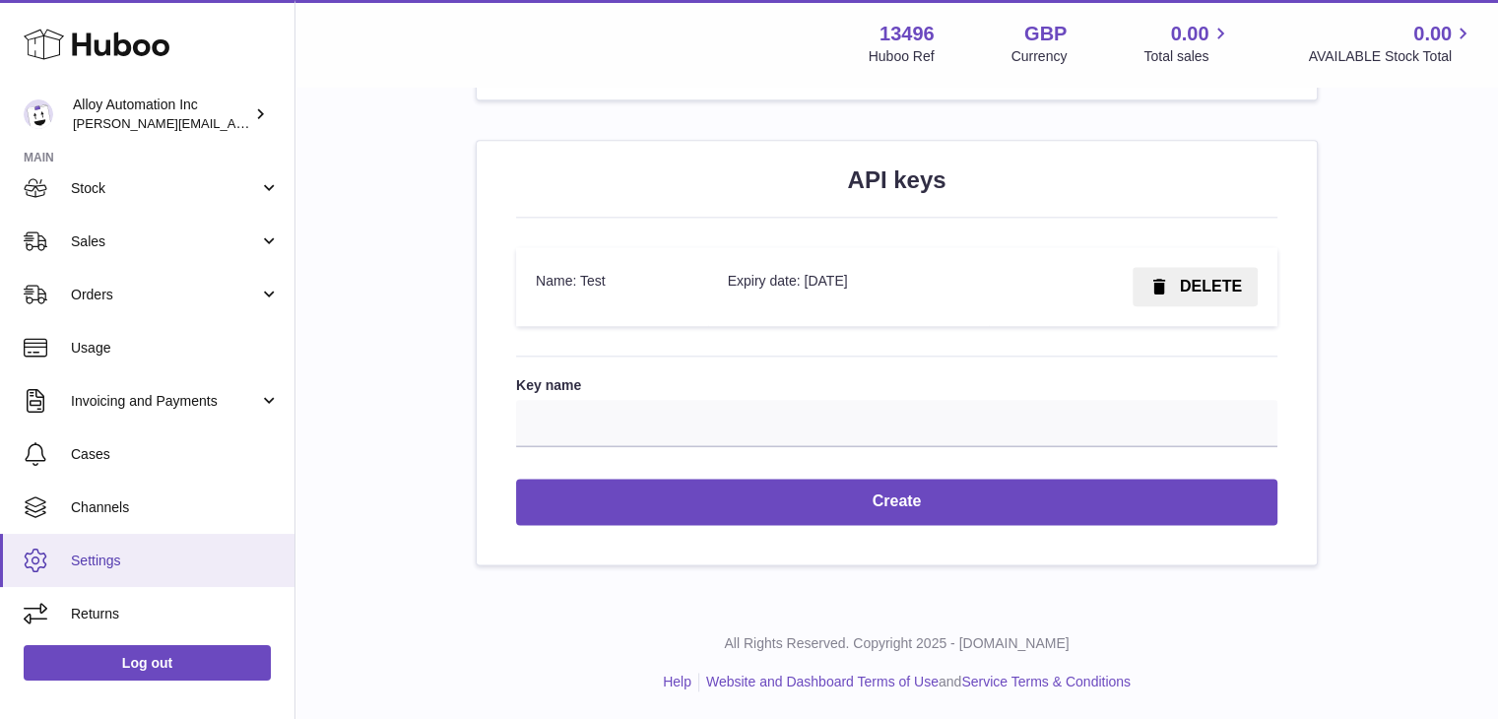
click at [85, 556] on span "Settings" at bounding box center [175, 561] width 209 height 19
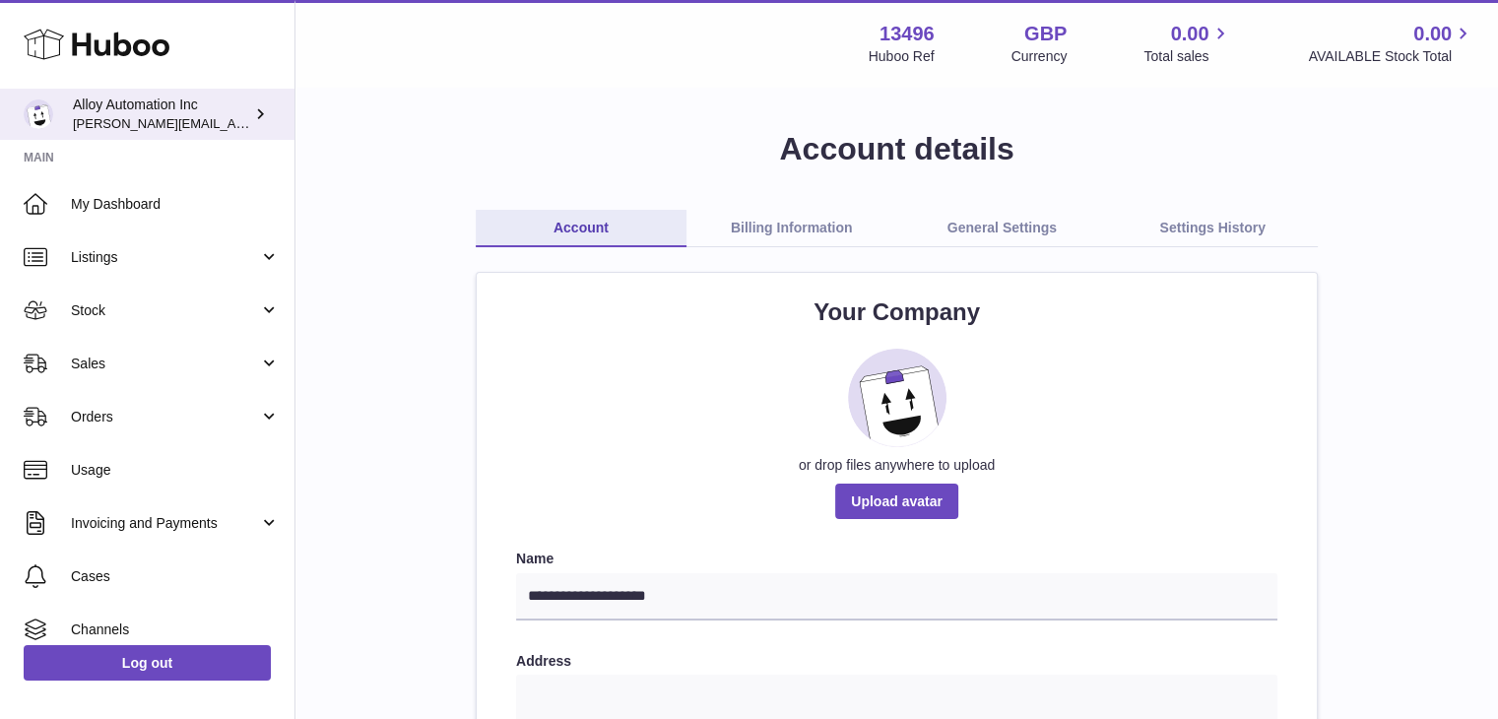
click at [96, 124] on span "[PERSON_NAME][EMAIL_ADDRESS][DOMAIN_NAME]" at bounding box center [234, 123] width 322 height 16
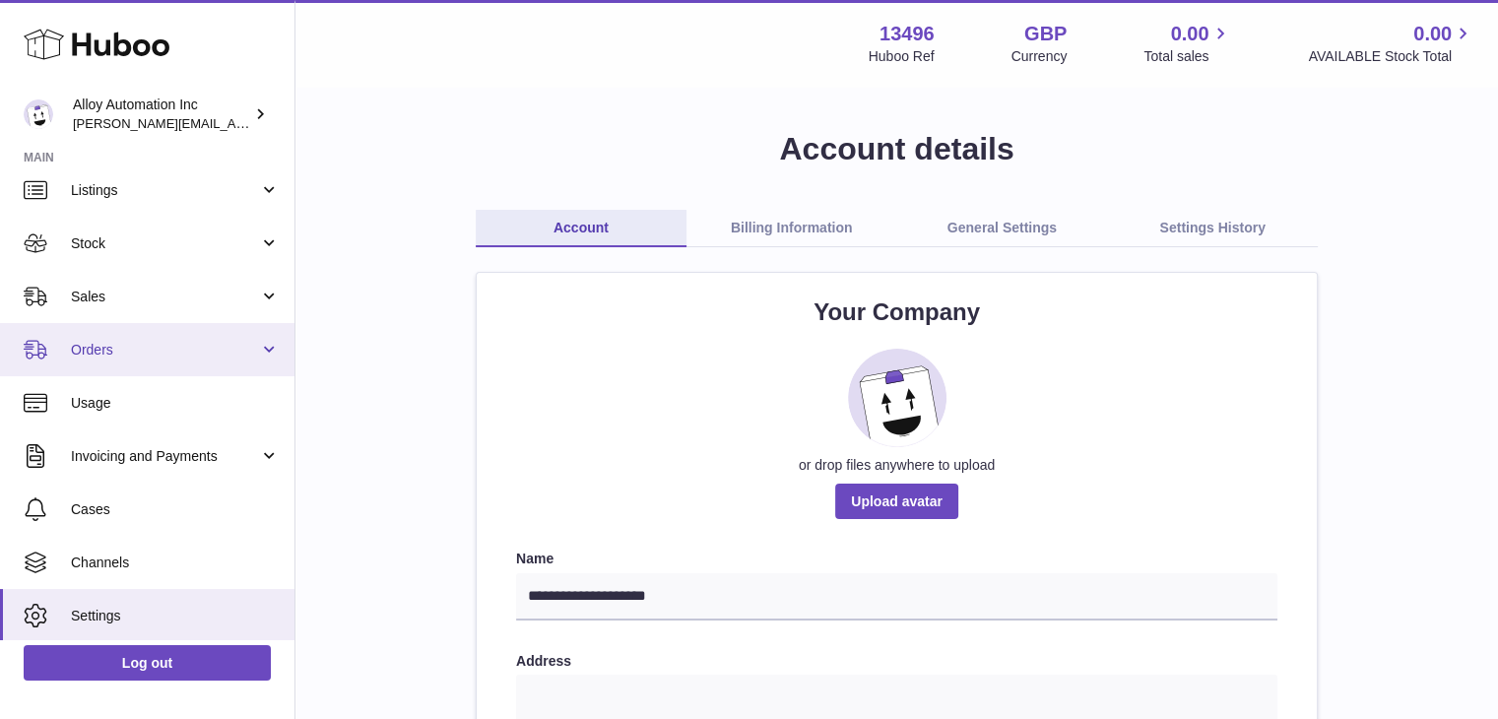
scroll to position [122, 0]
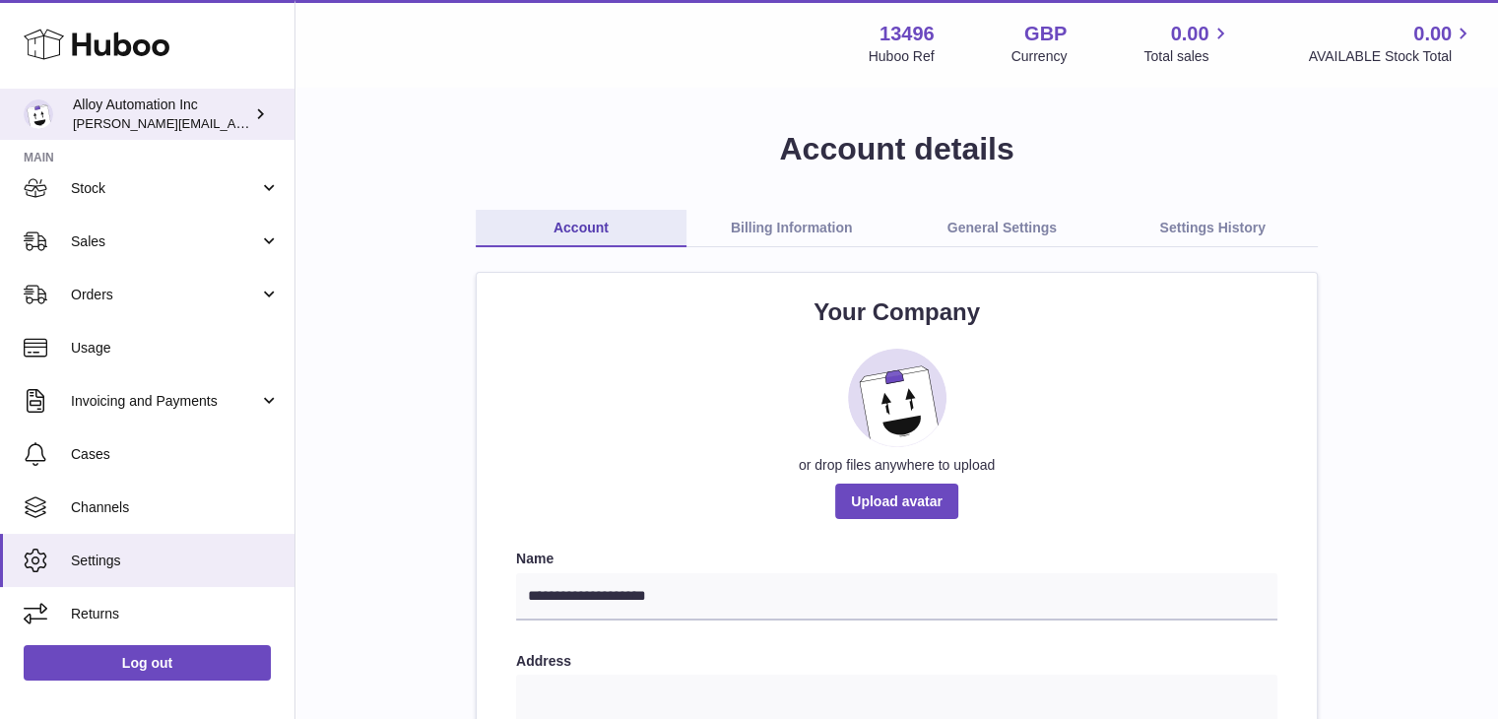
click at [245, 123] on div "Alloy Automation Inc [PERSON_NAME][EMAIL_ADDRESS][DOMAIN_NAME]" at bounding box center [161, 114] width 177 height 37
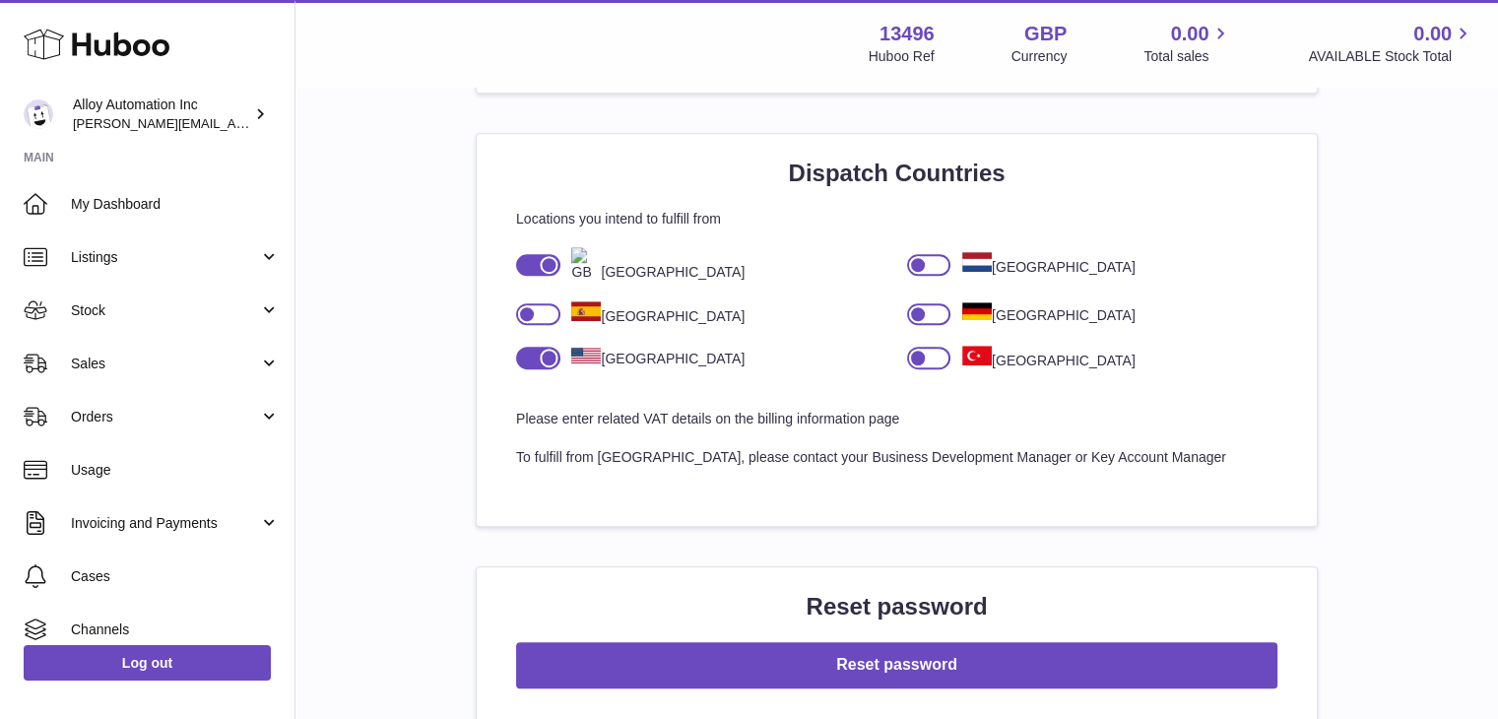
scroll to position [1083, 0]
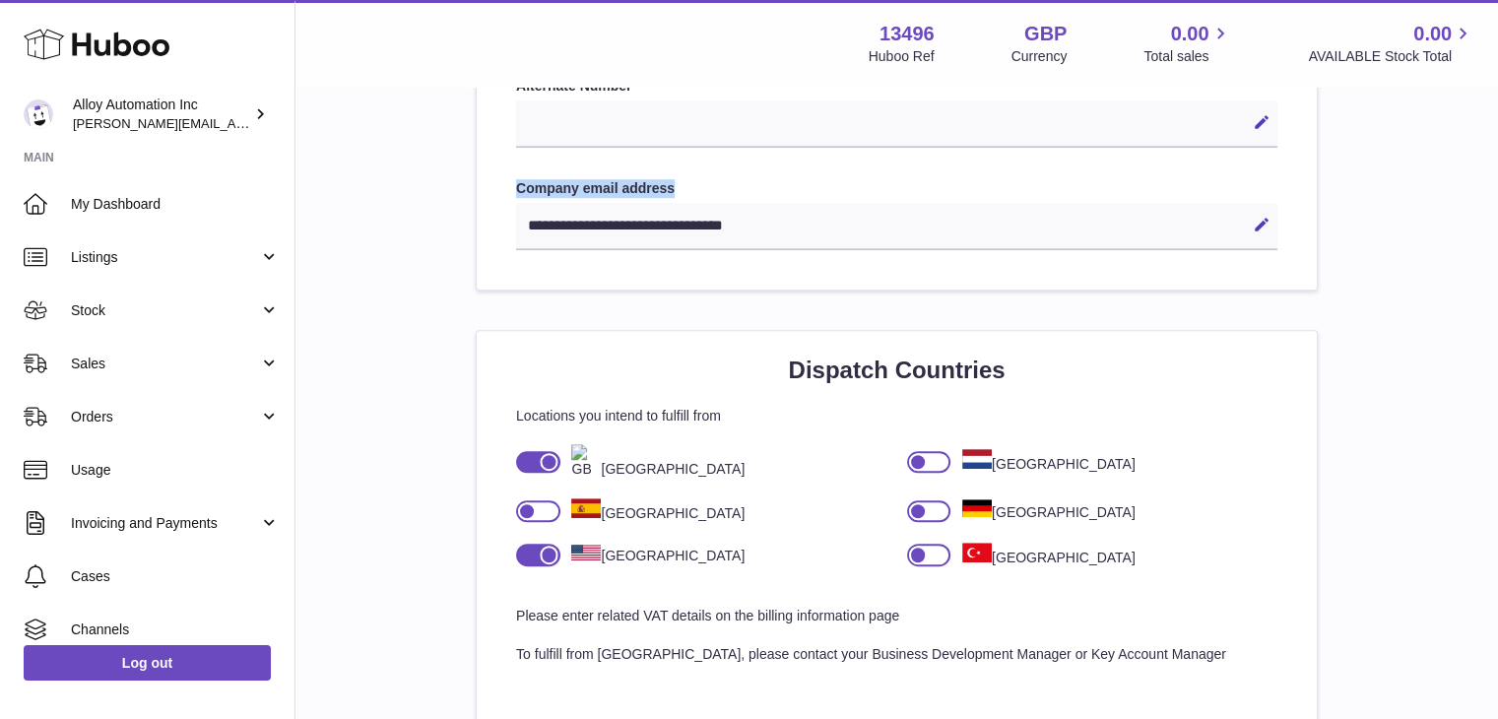
drag, startPoint x: 687, startPoint y: 191, endPoint x: 499, endPoint y: 186, distance: 188.2
click at [499, 186] on div "**********" at bounding box center [897, 95] width 840 height 390
copy label "Company email address"
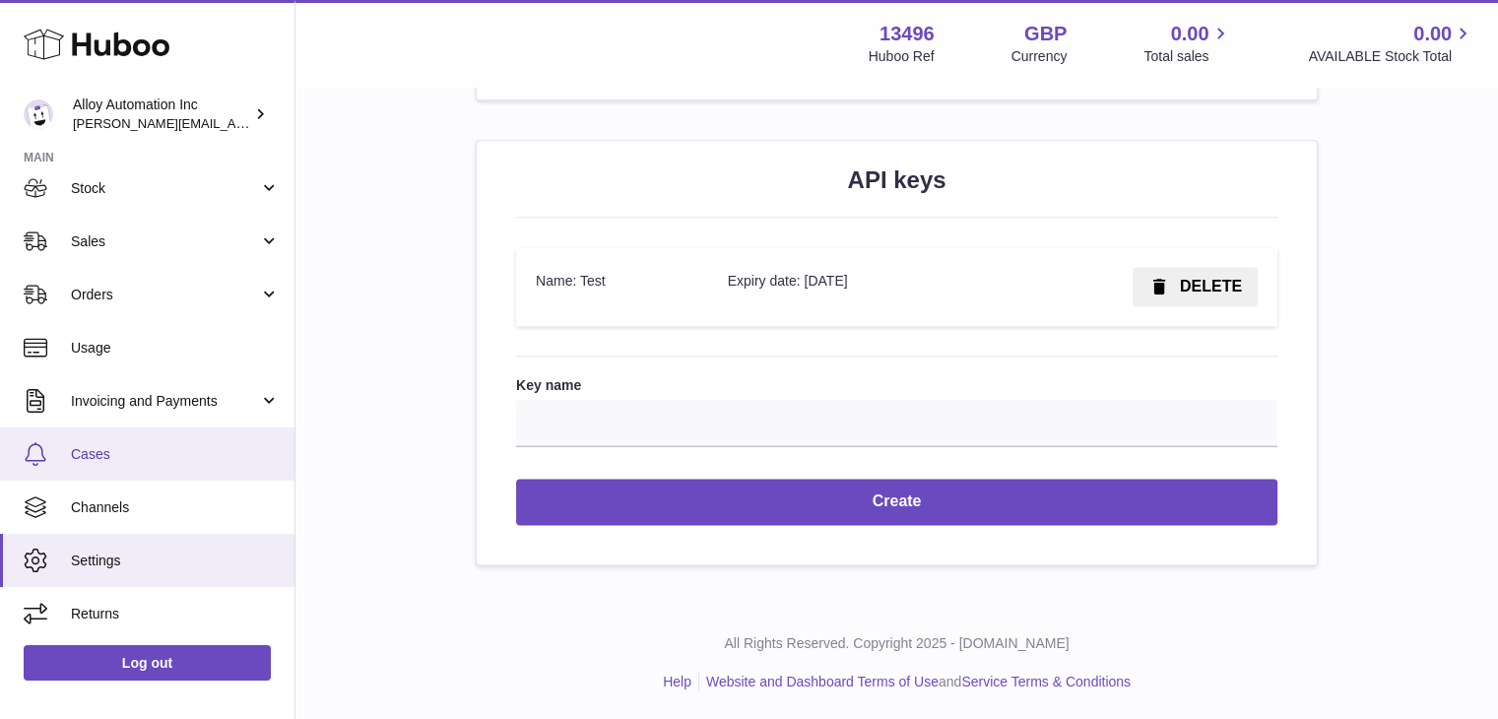
scroll to position [0, 0]
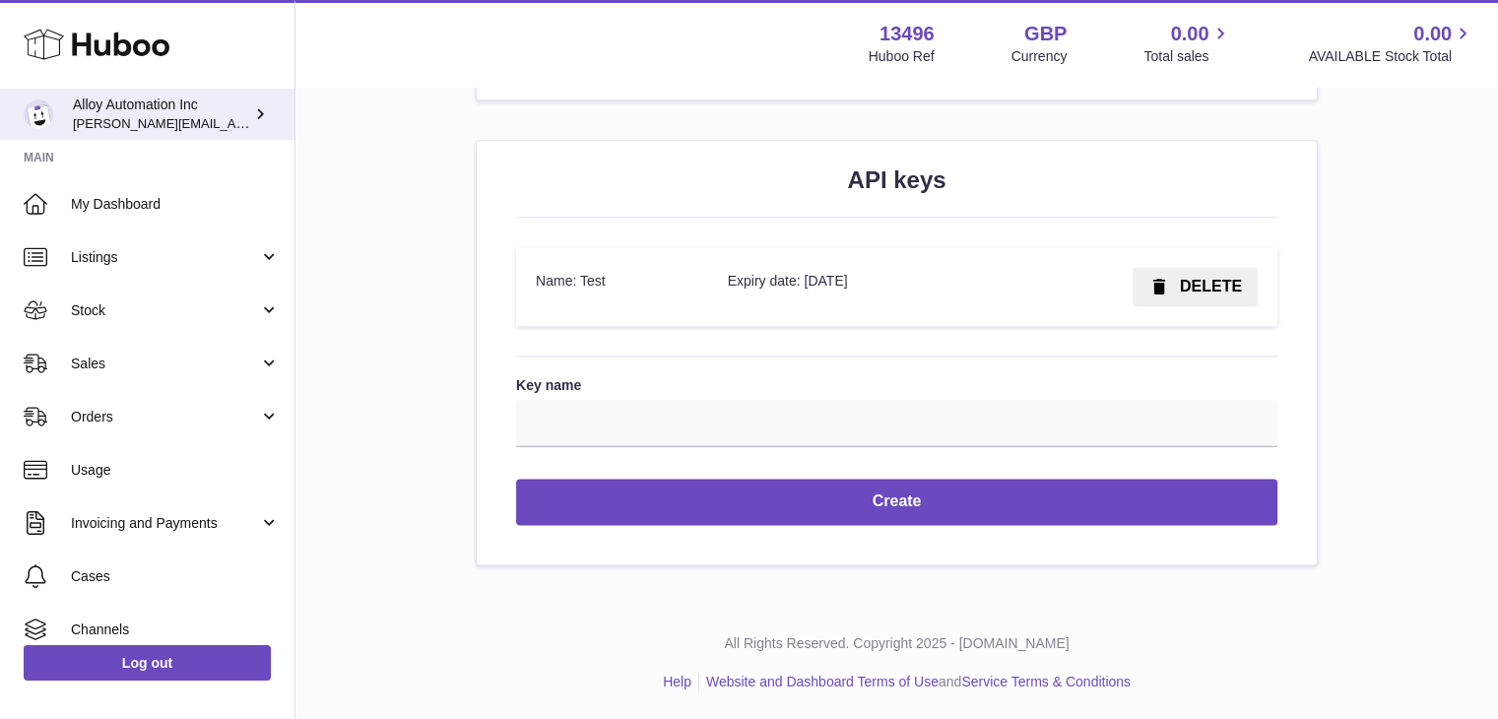
click at [178, 129] on div "Alloy Automation Inc [PERSON_NAME][EMAIL_ADDRESS][DOMAIN_NAME]" at bounding box center [161, 114] width 177 height 37
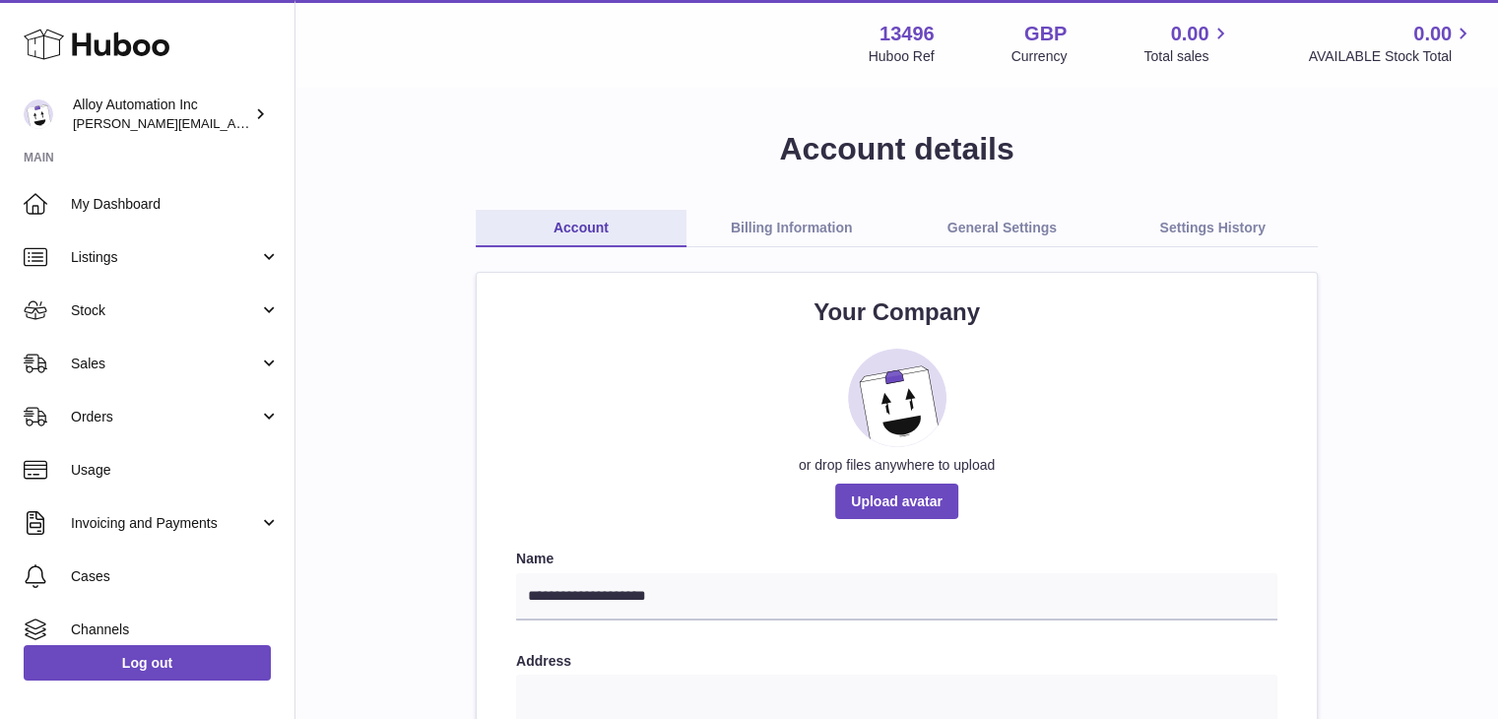
click at [1198, 228] on link "Settings History" at bounding box center [1212, 228] width 211 height 37
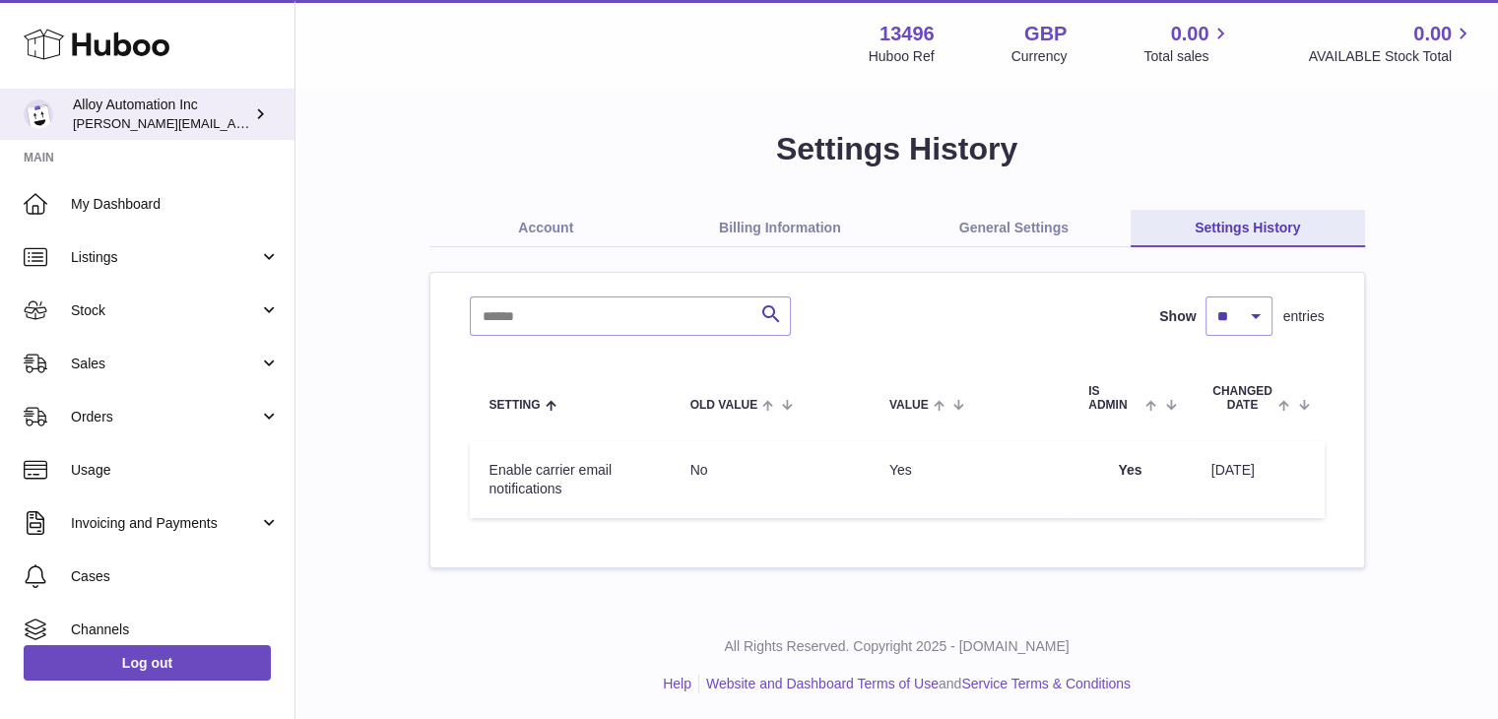
click at [146, 115] on span "[PERSON_NAME][EMAIL_ADDRESS][DOMAIN_NAME]" at bounding box center [234, 123] width 322 height 16
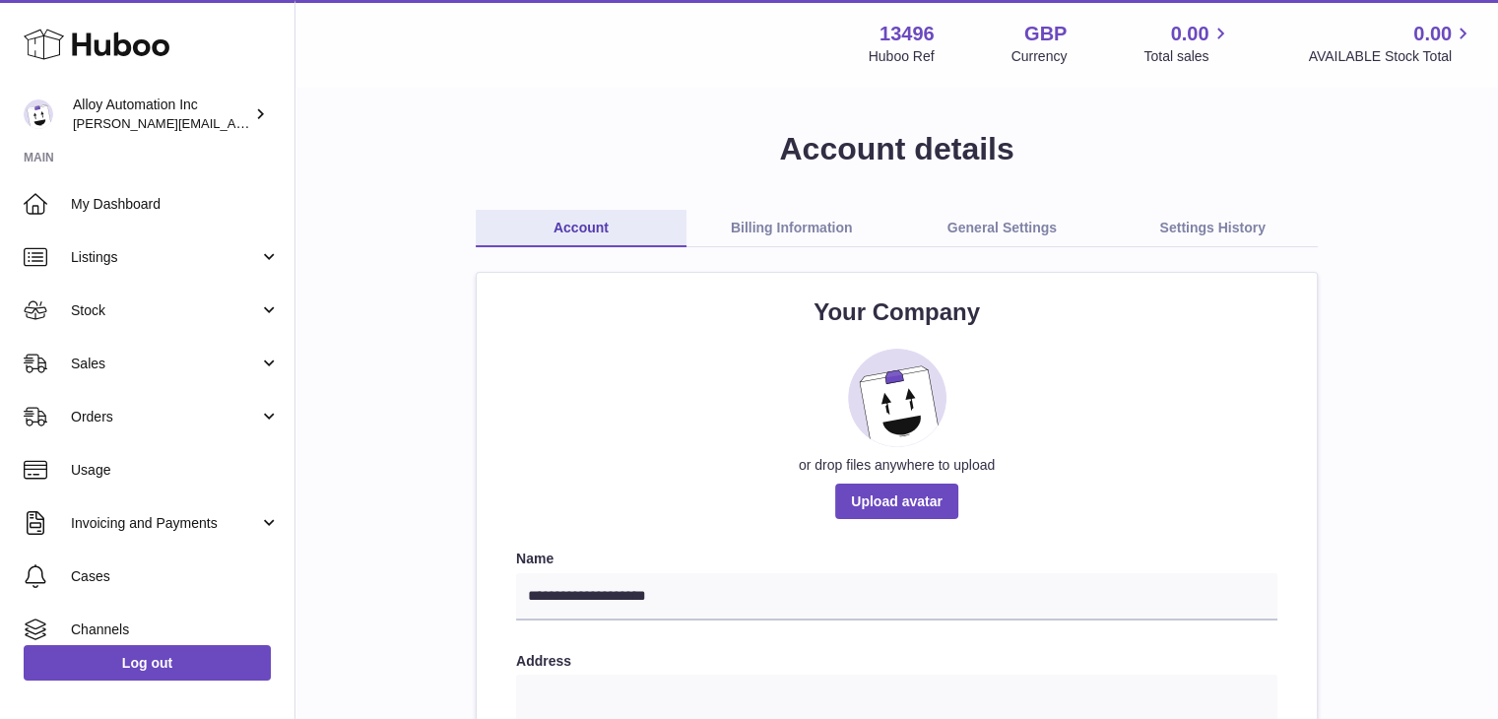
click at [809, 235] on link "Billing Information" at bounding box center [791, 228] width 211 height 37
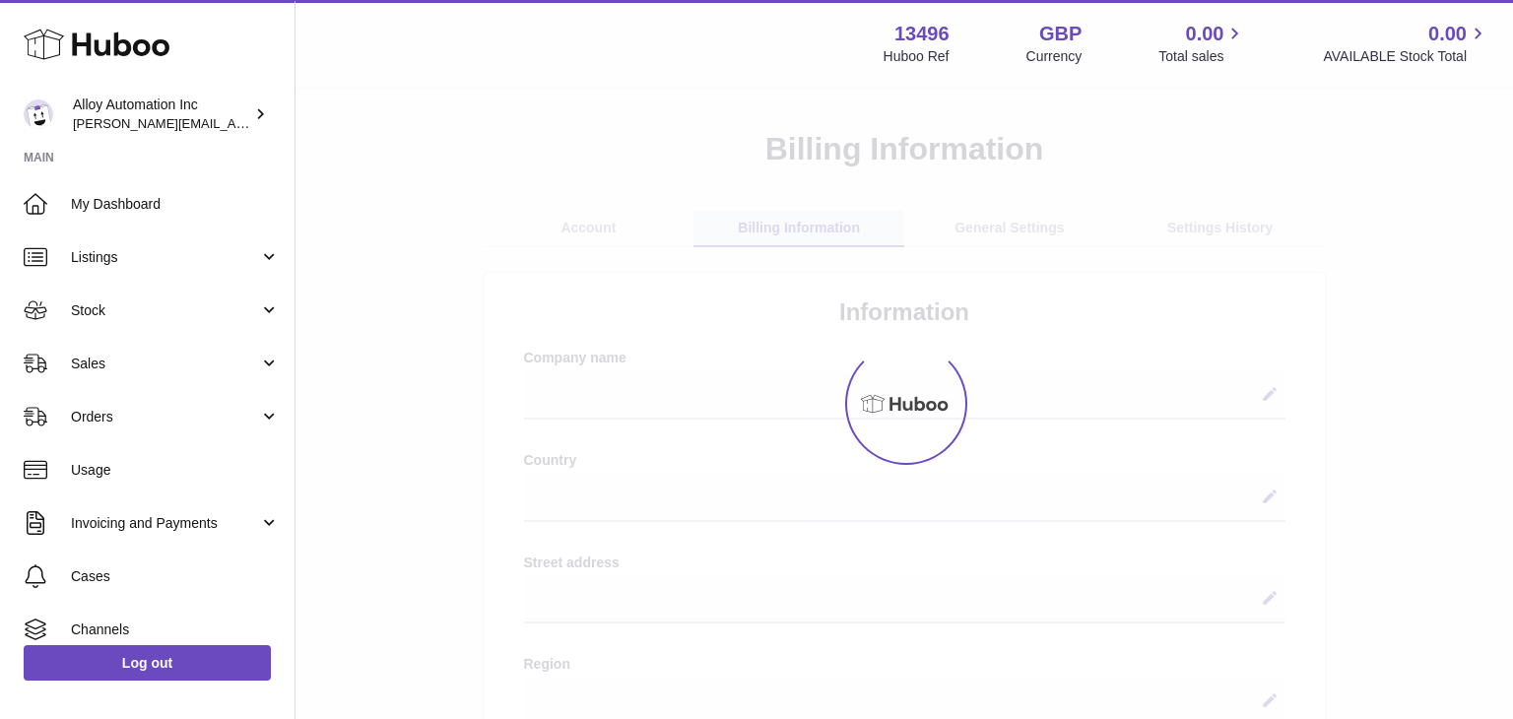
select select
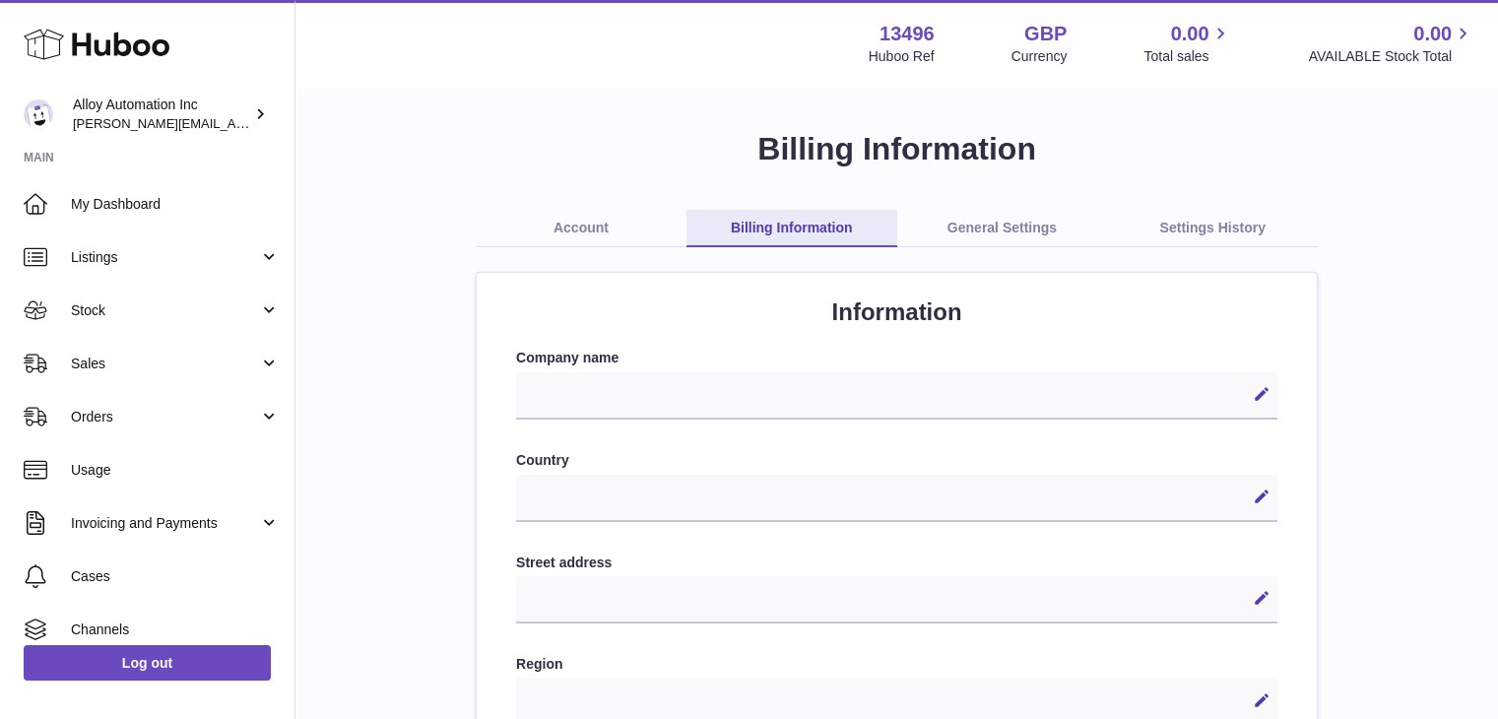
click at [590, 226] on link "Account" at bounding box center [581, 228] width 211 height 37
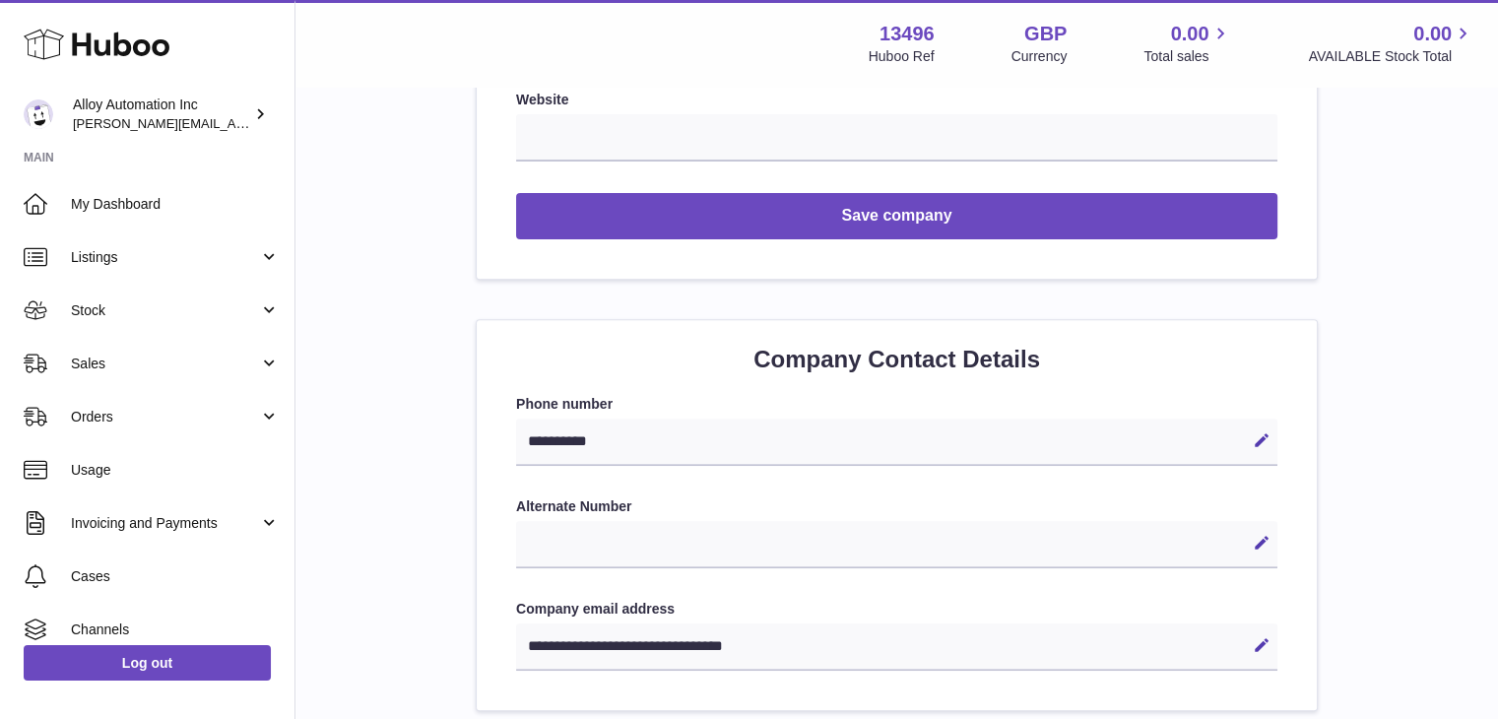
scroll to position [886, 0]
